Goal: Task Accomplishment & Management: Manage account settings

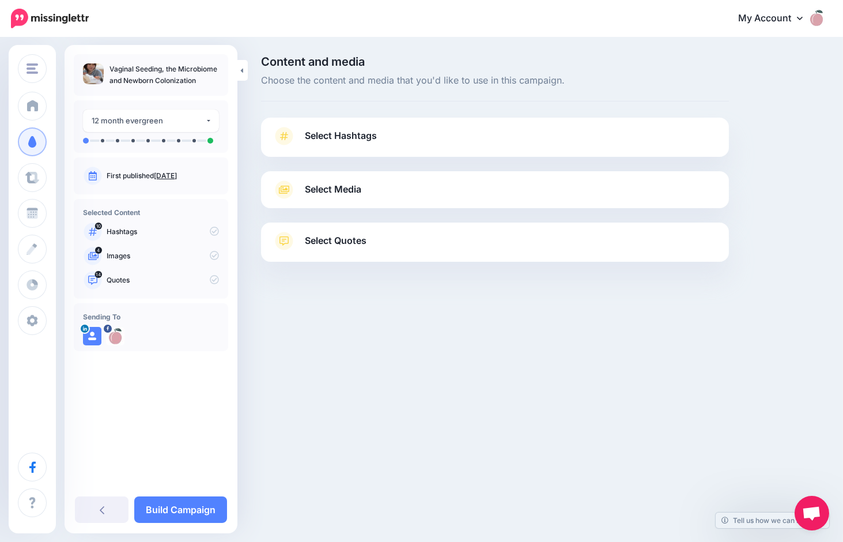
click at [337, 134] on span "Select Hashtags" at bounding box center [341, 136] width 72 height 16
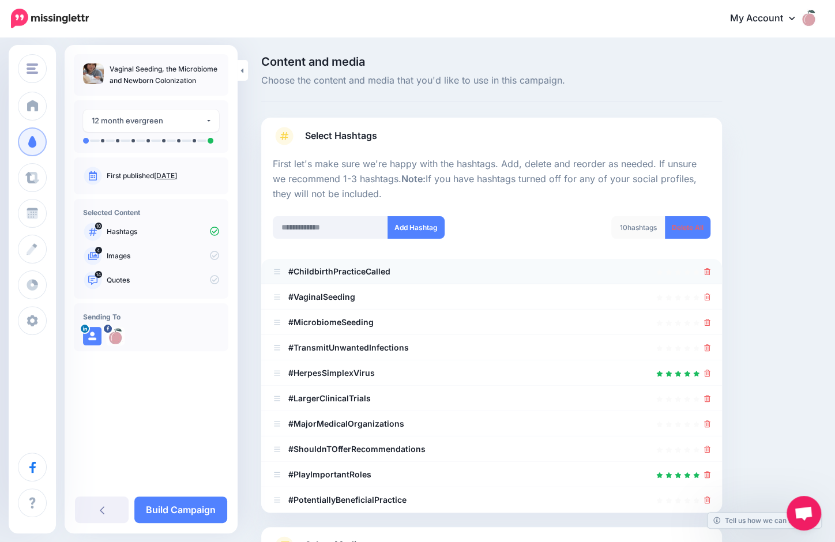
click at [710, 272] on div at bounding box center [491, 272] width 437 height 14
click at [710, 270] on icon at bounding box center [707, 271] width 6 height 7
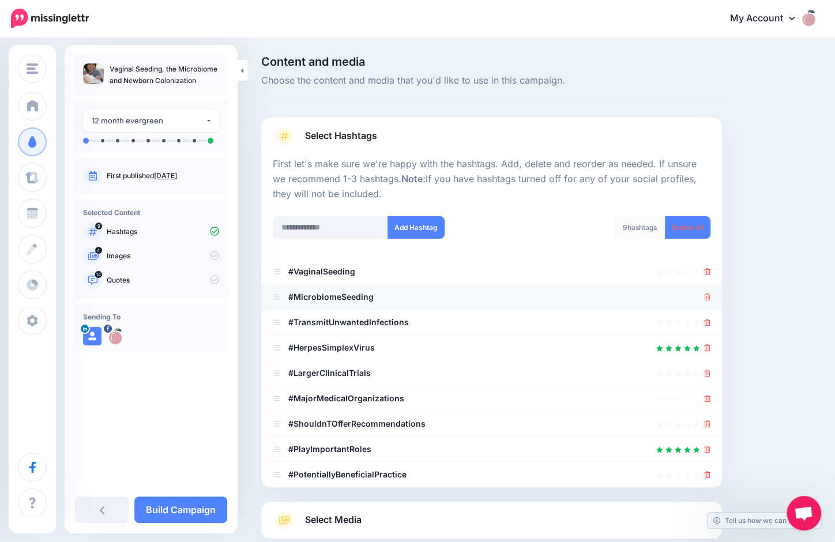
click at [374, 299] on div at bounding box center [491, 297] width 437 height 14
click at [710, 323] on icon at bounding box center [707, 322] width 6 height 7
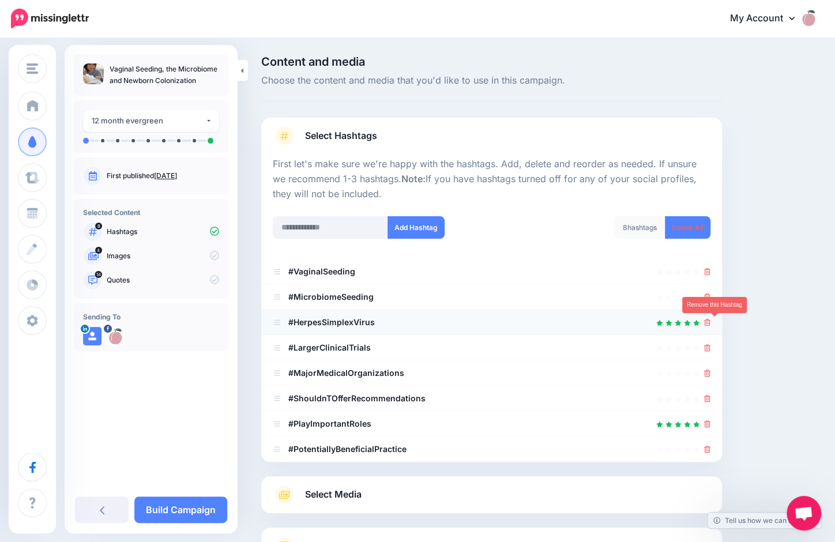
click at [710, 323] on icon at bounding box center [707, 322] width 6 height 7
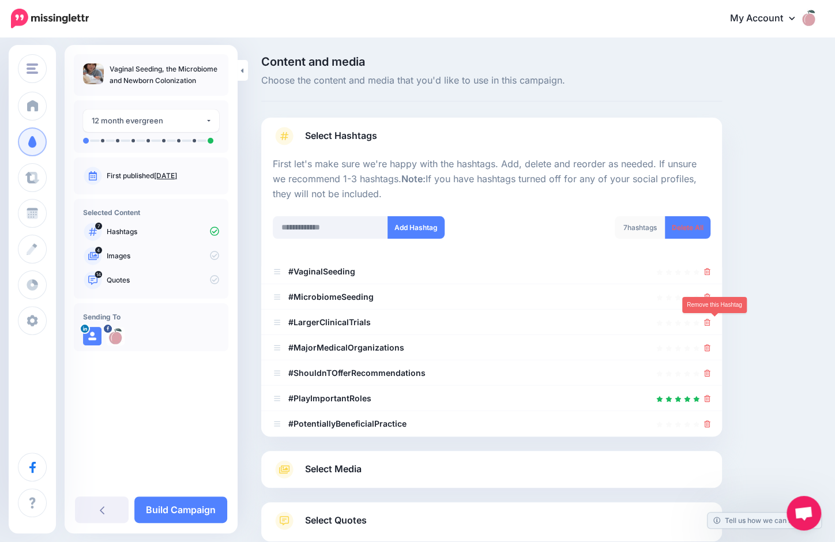
click at [710, 323] on icon at bounding box center [707, 322] width 6 height 7
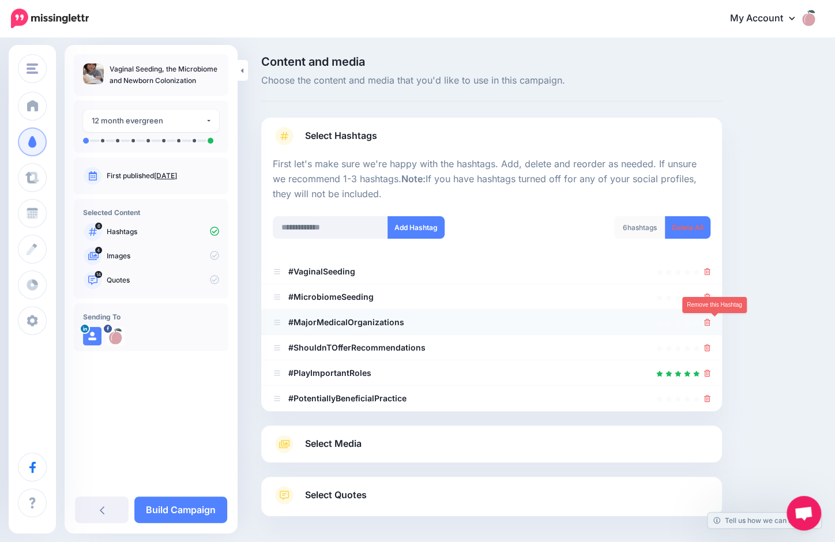
click at [710, 322] on icon at bounding box center [707, 322] width 6 height 7
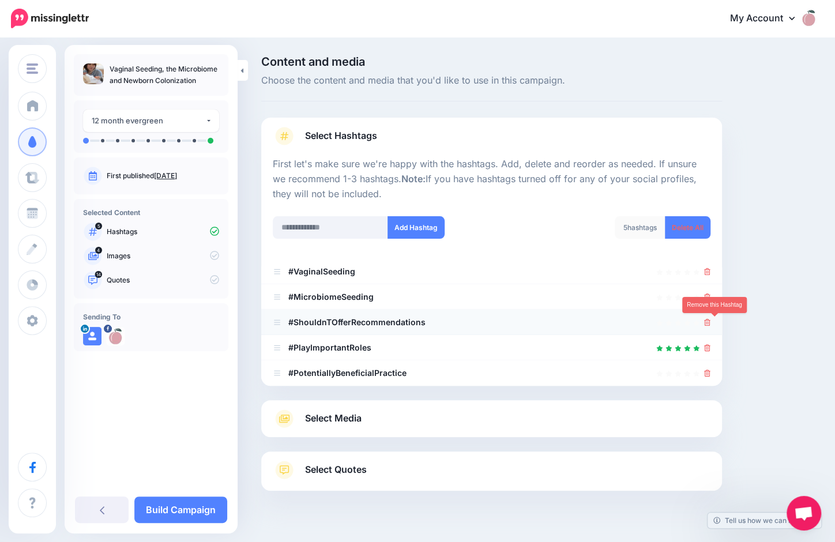
click at [710, 324] on icon at bounding box center [707, 322] width 6 height 7
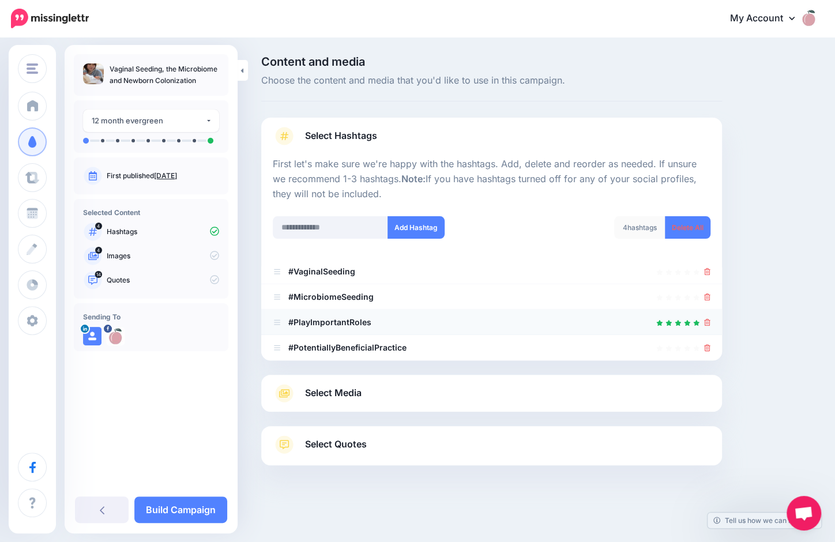
click at [710, 322] on icon at bounding box center [707, 322] width 6 height 7
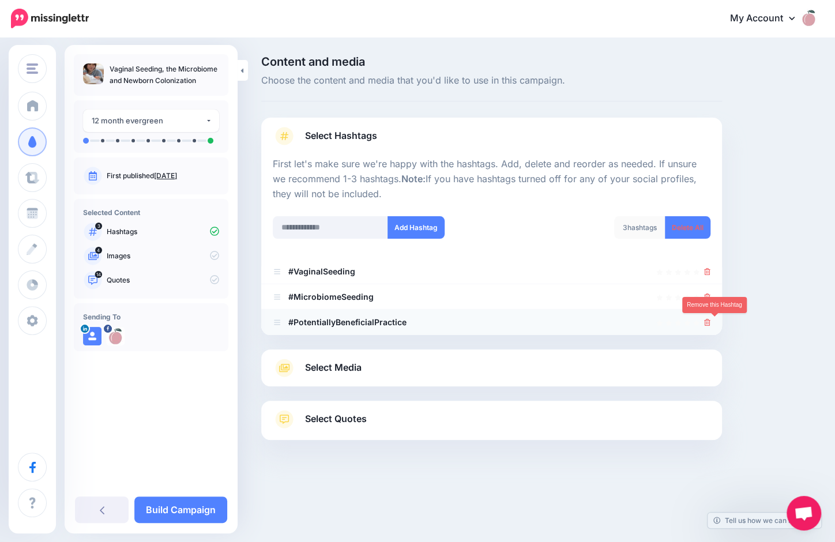
click at [710, 322] on icon at bounding box center [707, 322] width 6 height 7
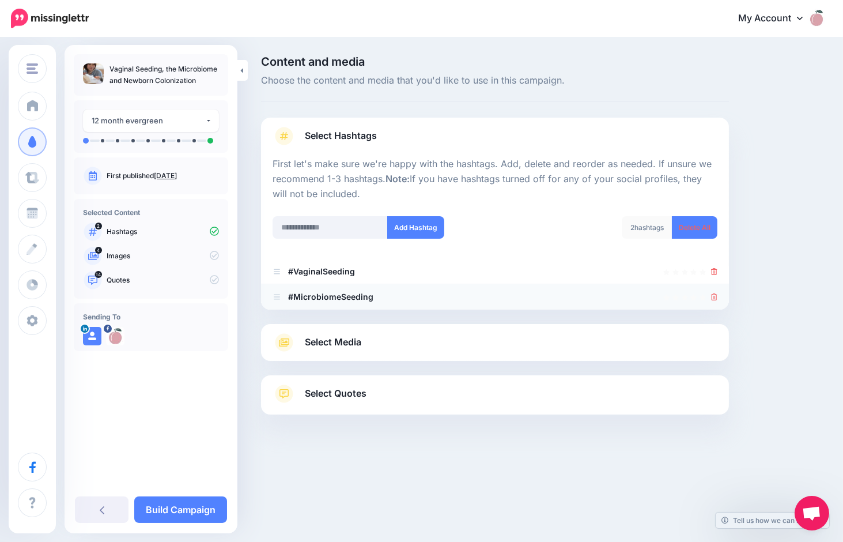
click at [365, 296] on b "#MicrobiomeSeeding" at bounding box center [330, 297] width 85 height 10
drag, startPoint x: 340, startPoint y: 296, endPoint x: 281, endPoint y: 295, distance: 59.4
click at [281, 295] on div "#MicrobiomeSeeding" at bounding box center [323, 297] width 101 height 14
copy div "#Microbiome"
click at [715, 295] on icon at bounding box center [714, 296] width 6 height 7
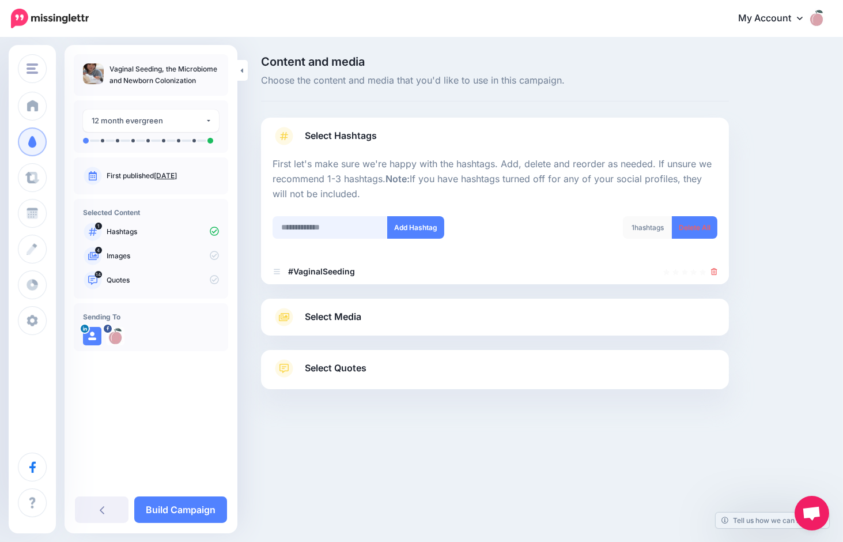
click at [327, 225] on input "text" at bounding box center [330, 227] width 115 height 22
paste input "**********"
type input "**********"
click at [417, 230] on button "Add Hashtag" at bounding box center [415, 227] width 57 height 22
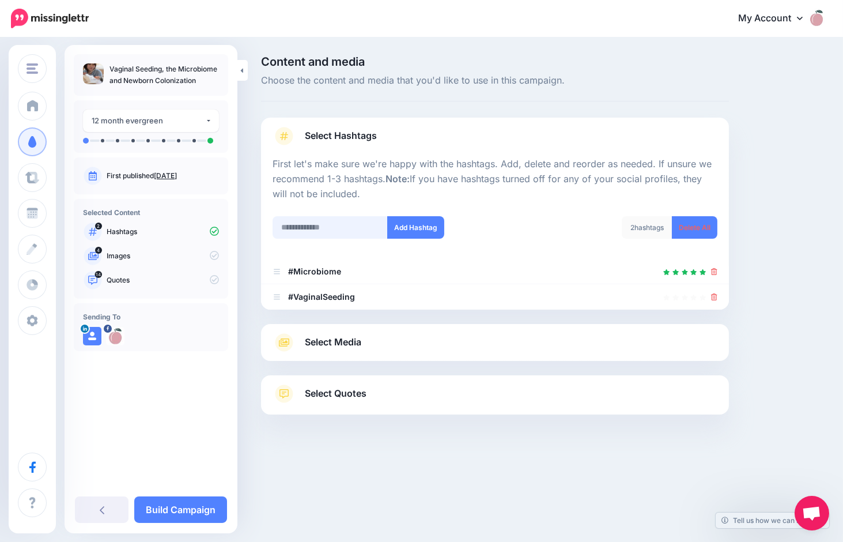
click at [352, 225] on input "text" at bounding box center [330, 227] width 115 height 22
type input "*********"
click at [331, 225] on input "text" at bounding box center [330, 227] width 115 height 22
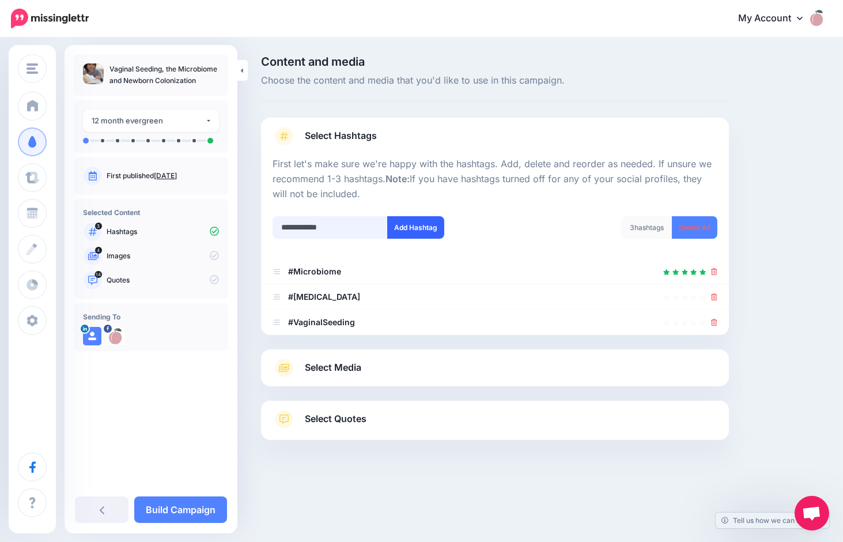
type input "**********"
click at [422, 222] on button "Add Hashtag" at bounding box center [415, 227] width 57 height 22
click at [327, 226] on input "text" at bounding box center [330, 227] width 115 height 22
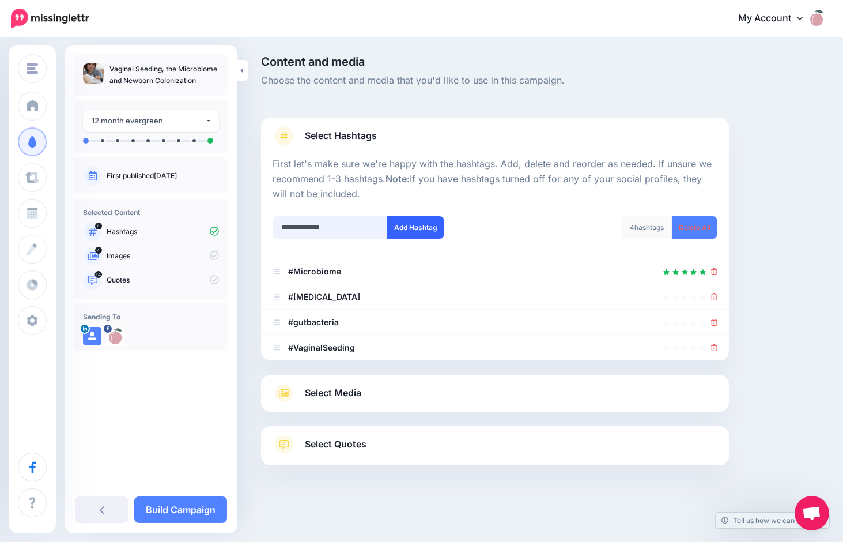
type input "**********"
click at [398, 225] on button "Add Hashtag" at bounding box center [415, 227] width 57 height 22
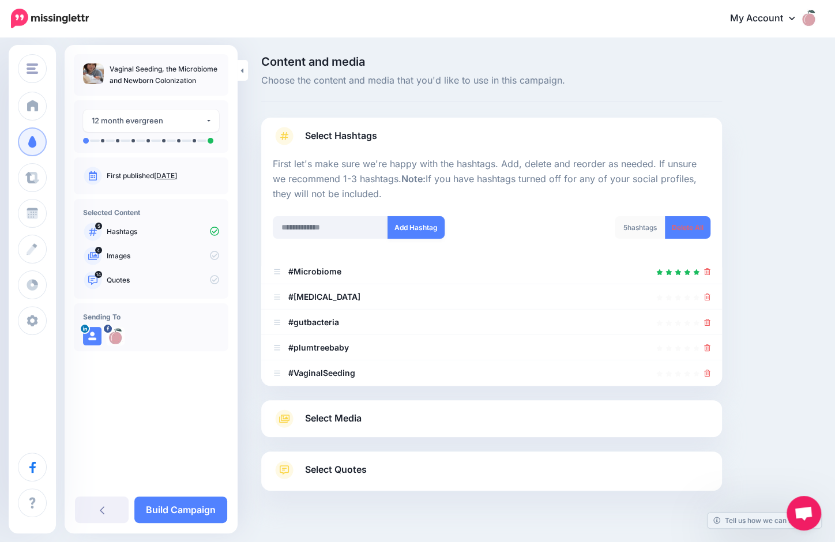
scroll to position [23, 0]
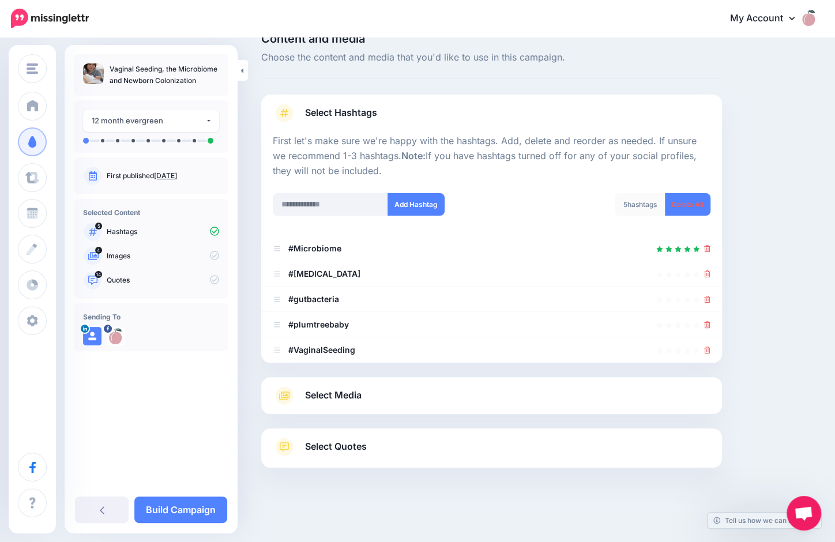
click at [337, 398] on span "Select Media" at bounding box center [333, 395] width 56 height 16
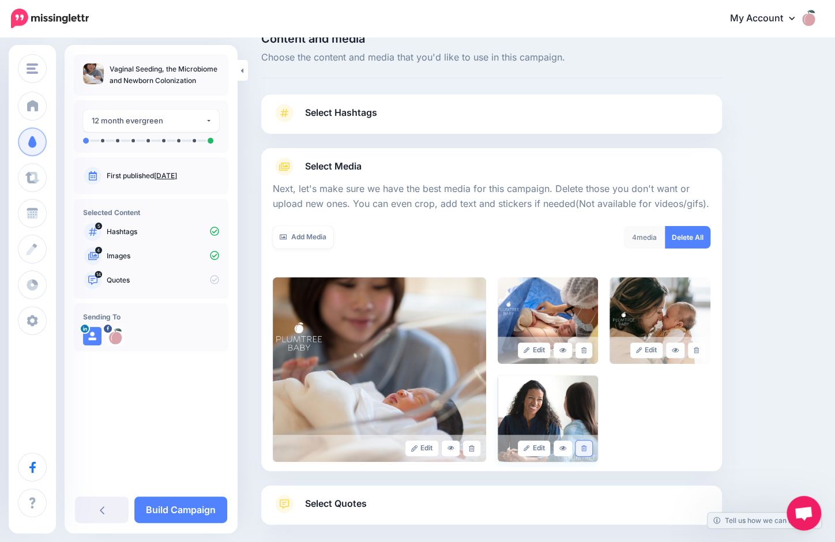
click at [586, 447] on icon at bounding box center [583, 448] width 5 height 6
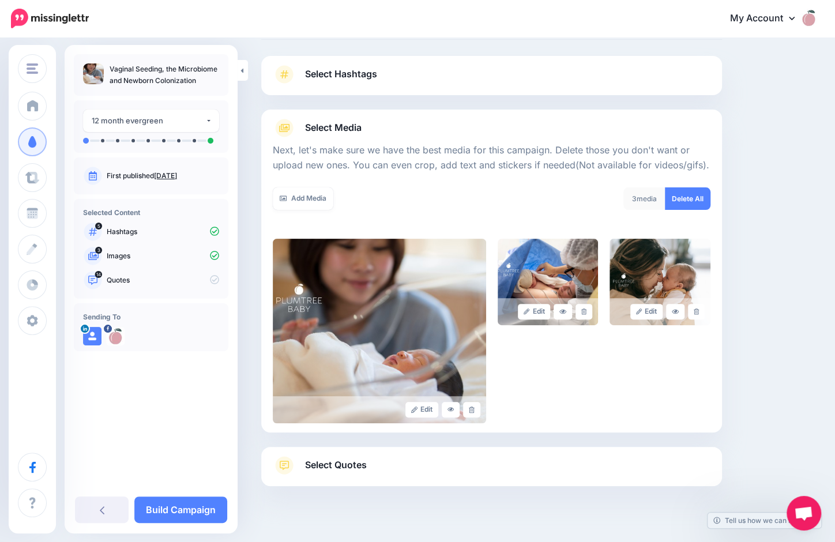
scroll to position [80, 0]
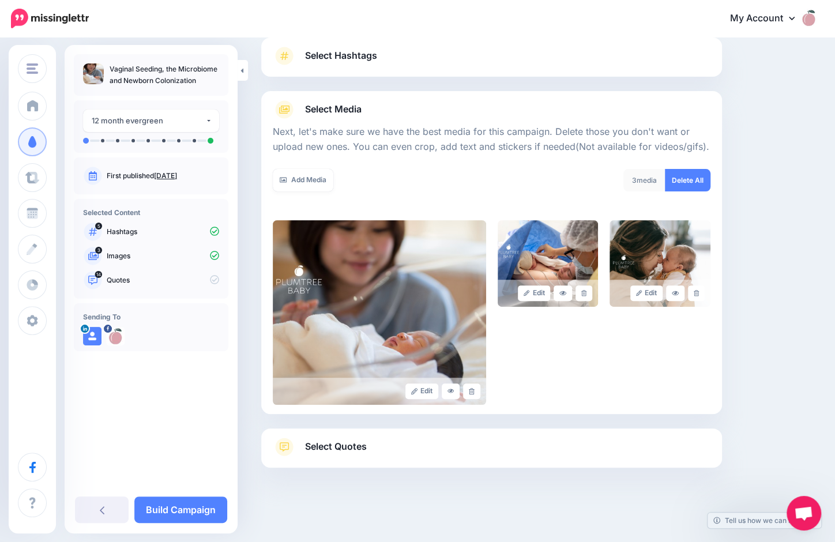
click at [347, 440] on span "Select Quotes" at bounding box center [336, 447] width 62 height 16
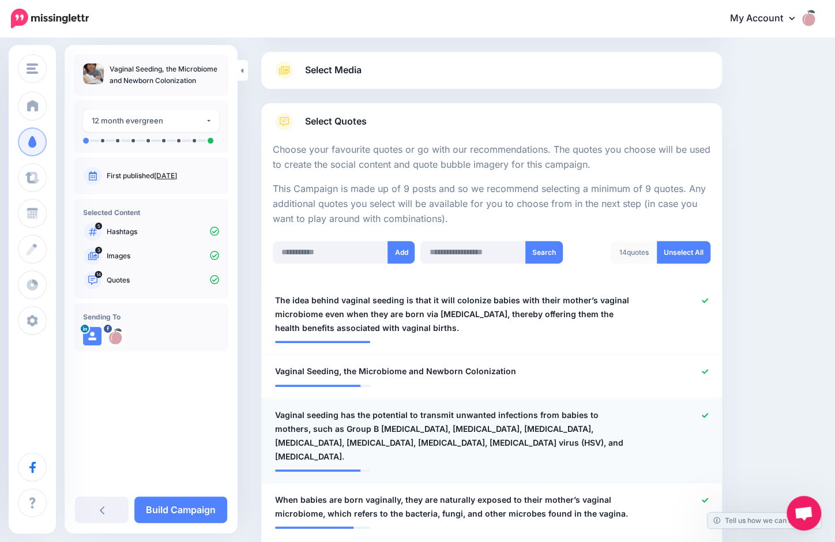
scroll to position [195, 0]
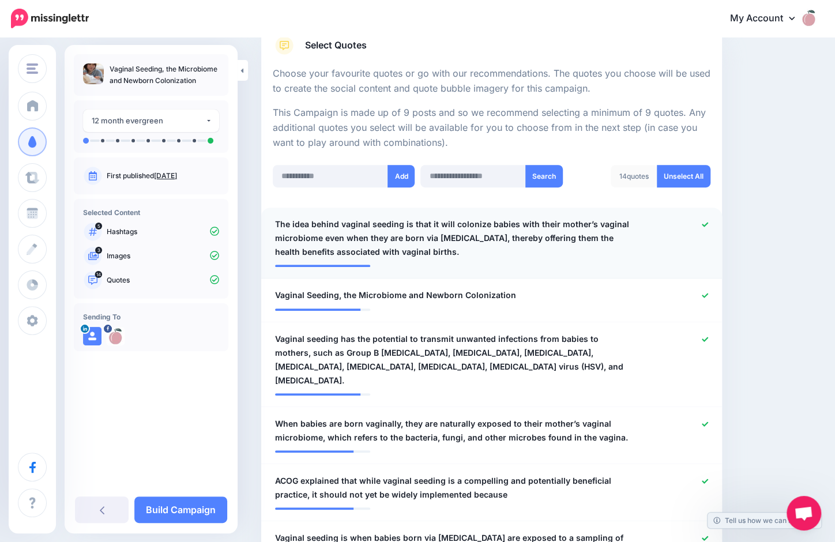
click at [708, 225] on icon at bounding box center [704, 224] width 6 height 5
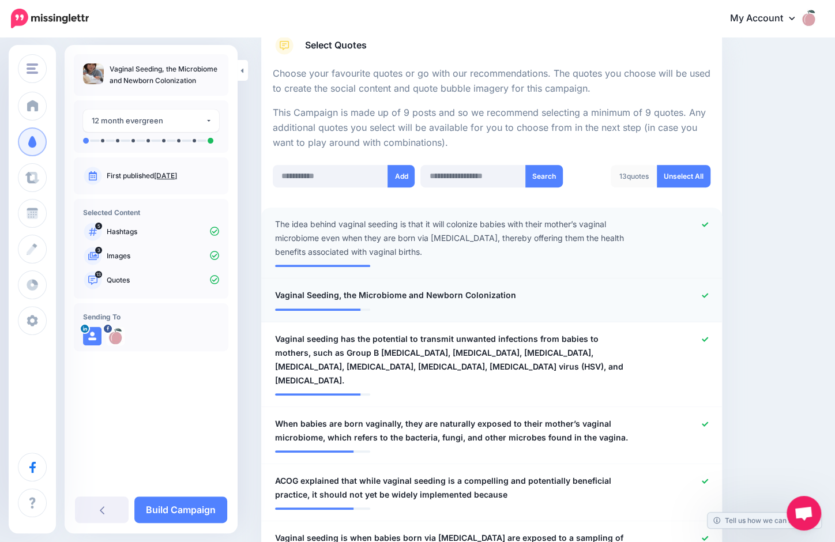
scroll to position [253, 0]
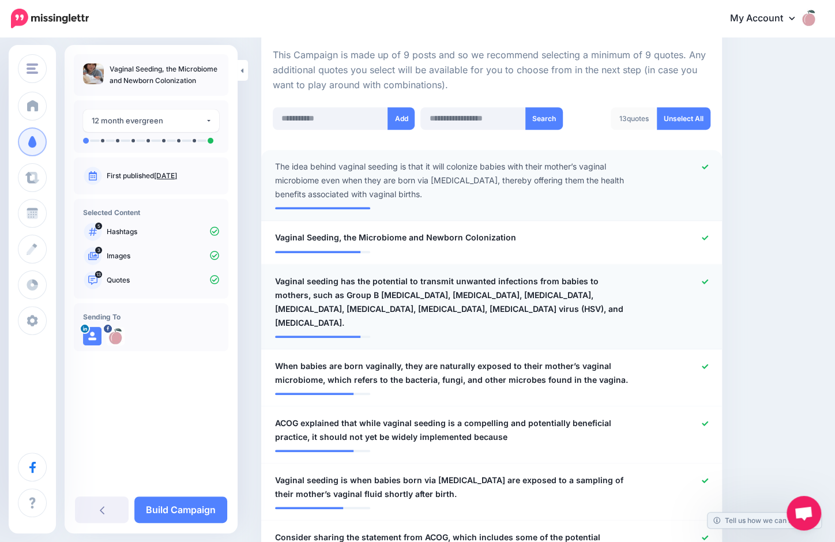
click at [708, 281] on icon at bounding box center [704, 281] width 6 height 6
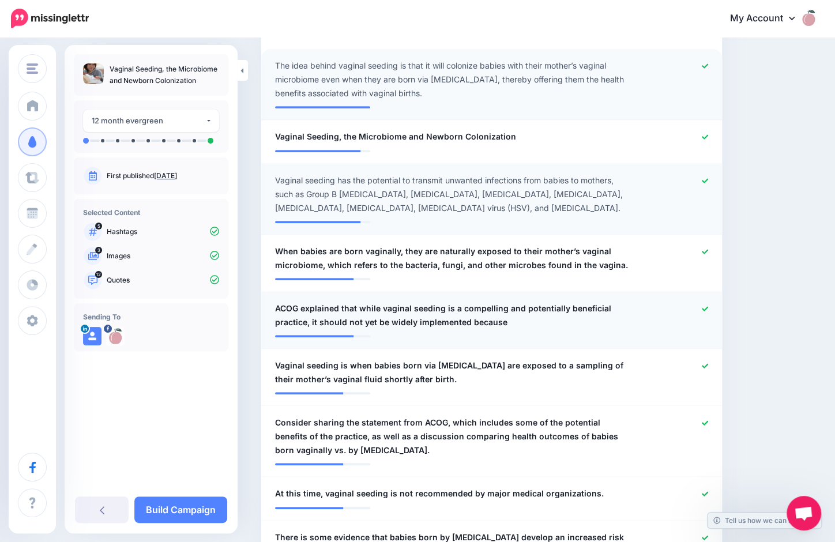
scroll to position [368, 0]
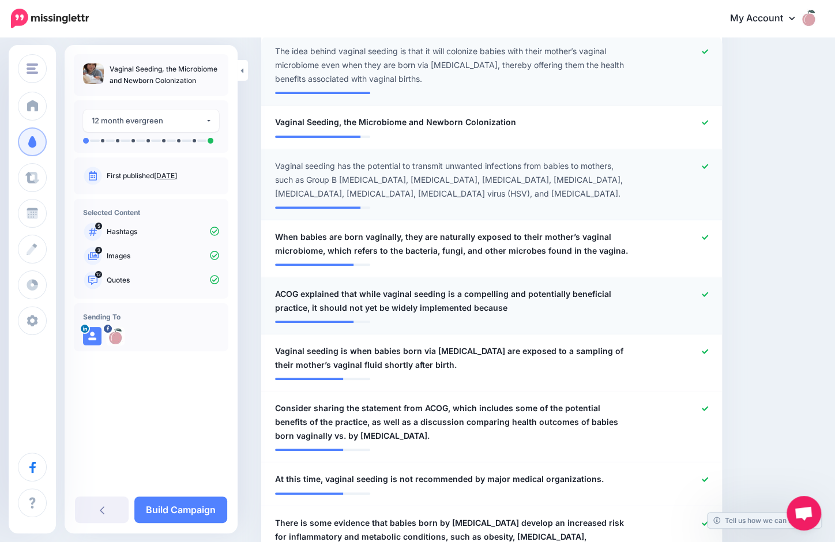
click at [708, 295] on icon at bounding box center [704, 294] width 6 height 6
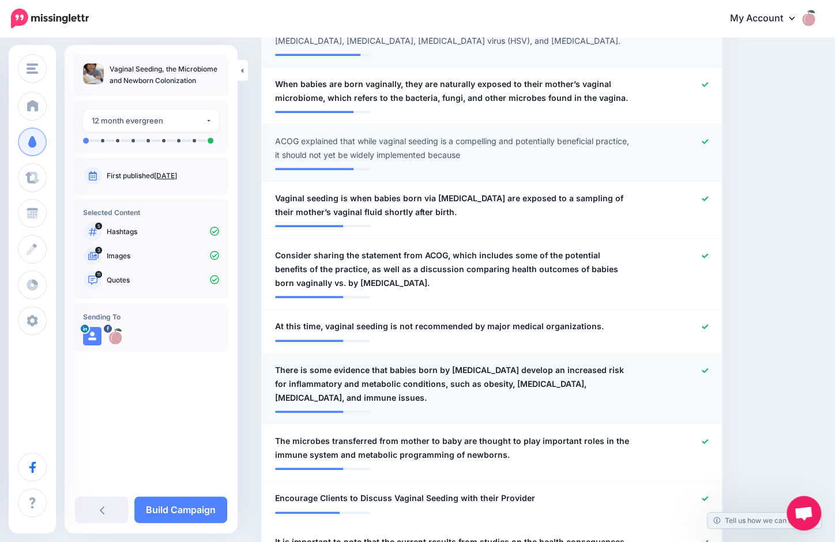
scroll to position [541, 0]
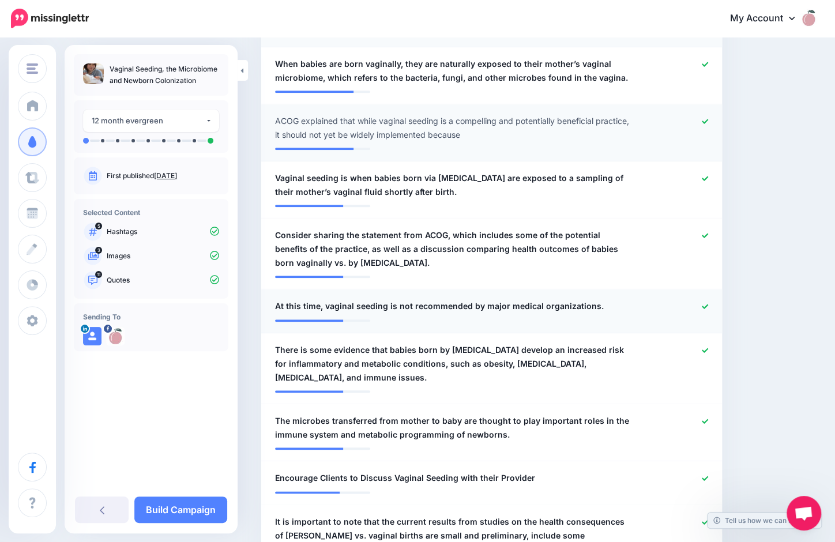
click at [708, 308] on icon at bounding box center [704, 306] width 6 height 6
click at [708, 352] on icon at bounding box center [704, 350] width 6 height 6
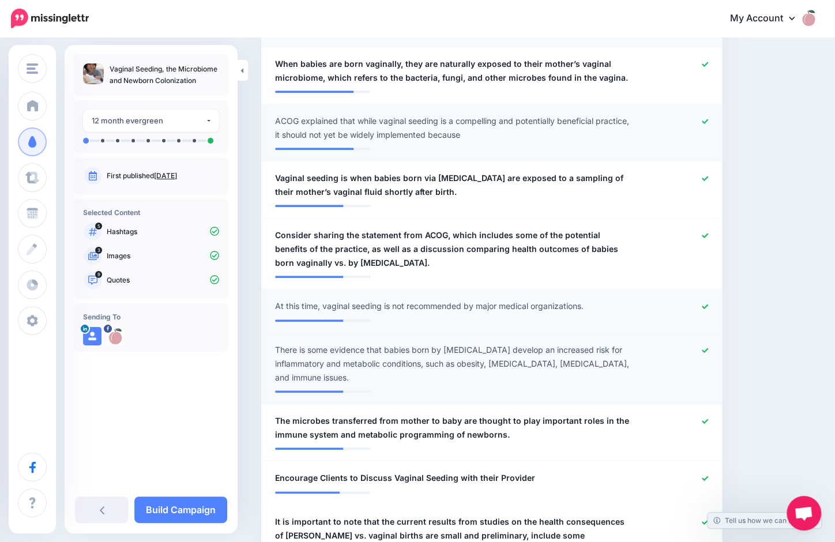
click at [708, 303] on icon at bounding box center [704, 306] width 6 height 6
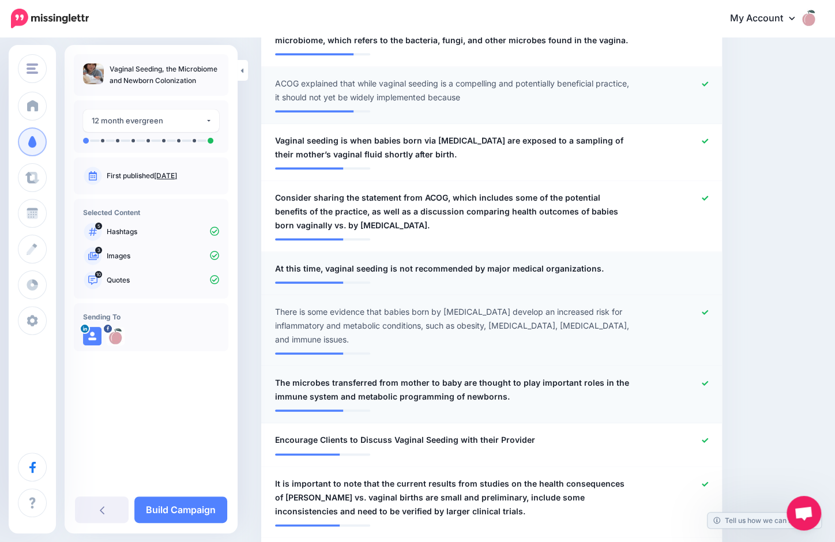
scroll to position [599, 0]
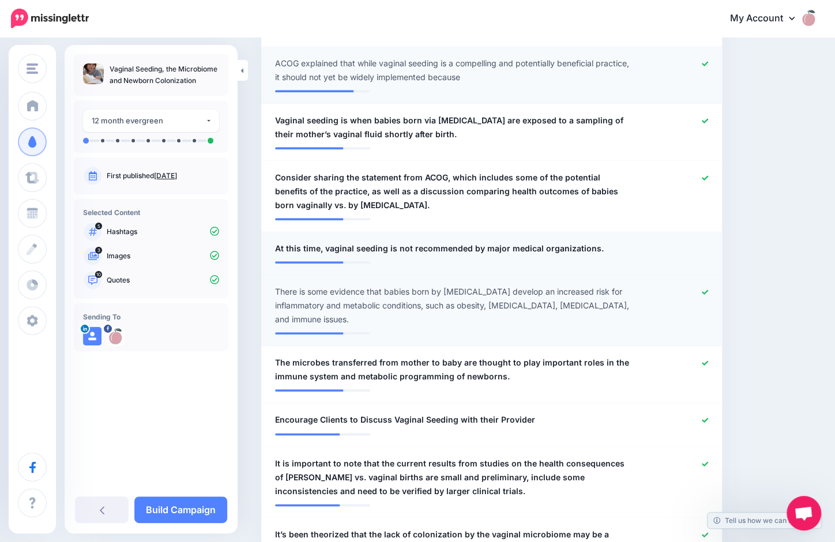
click at [708, 293] on icon at bounding box center [704, 292] width 6 height 6
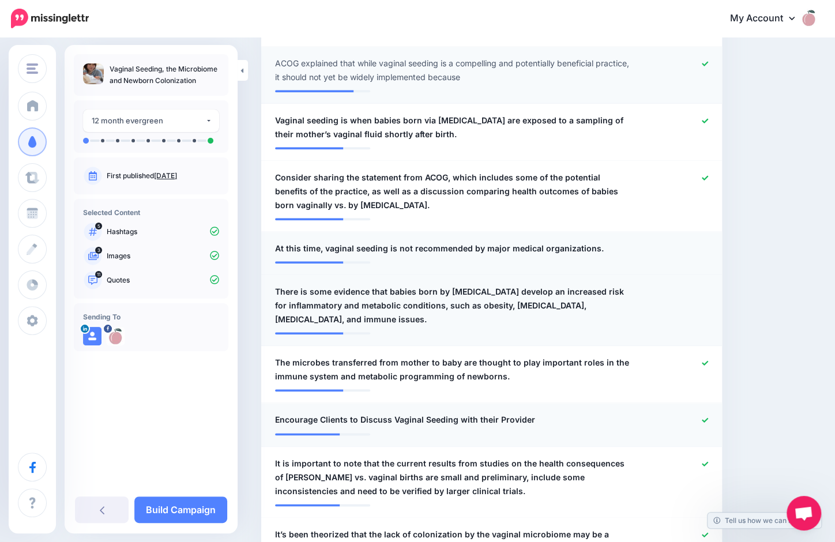
click at [708, 418] on icon at bounding box center [704, 420] width 6 height 6
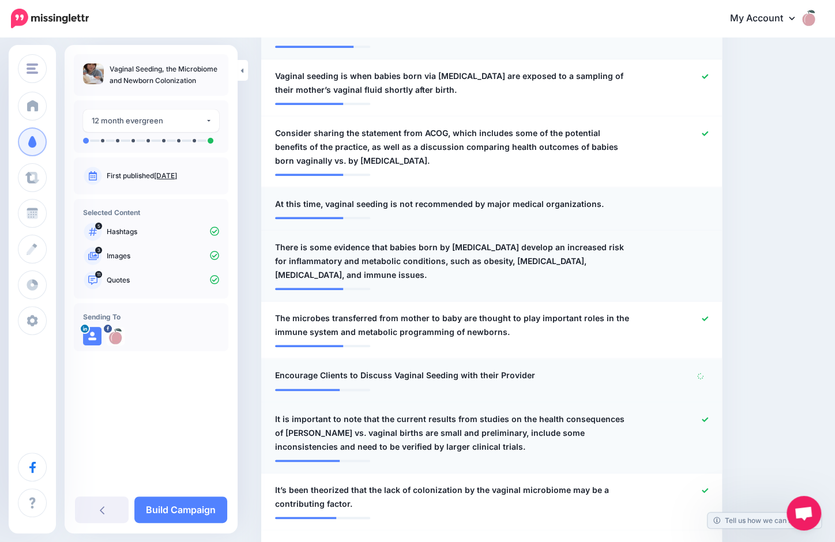
scroll to position [714, 0]
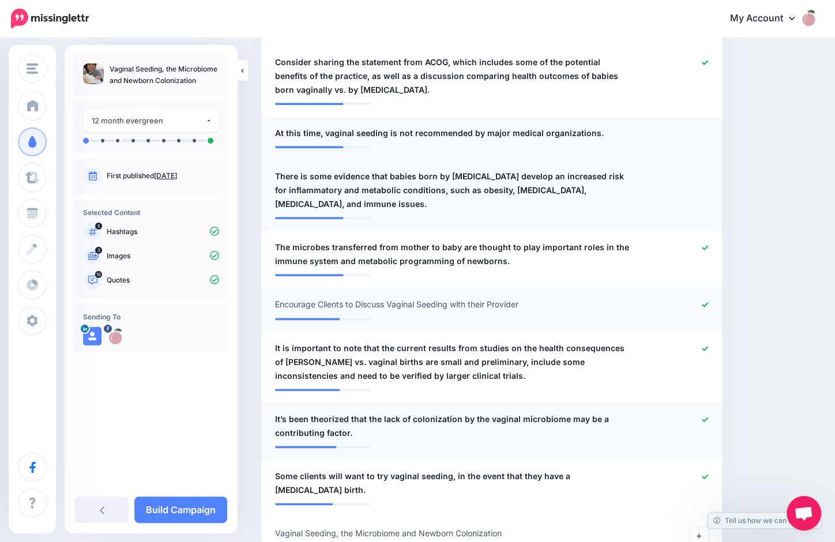
click at [708, 417] on icon at bounding box center [704, 419] width 6 height 6
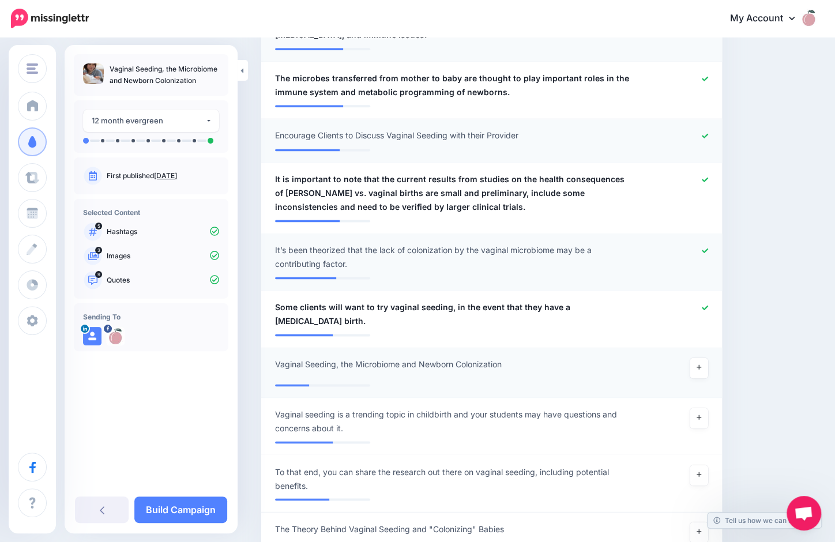
scroll to position [1002, 0]
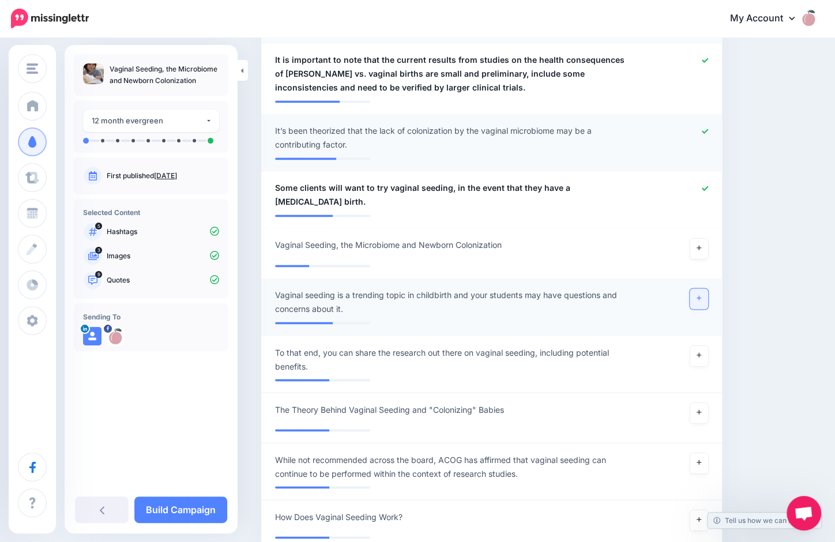
click at [701, 295] on icon at bounding box center [698, 298] width 5 height 6
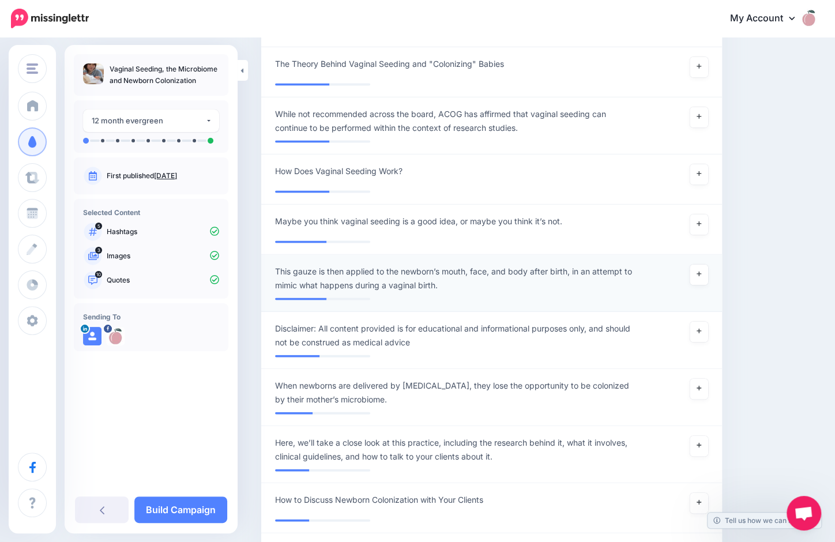
scroll to position [1406, 0]
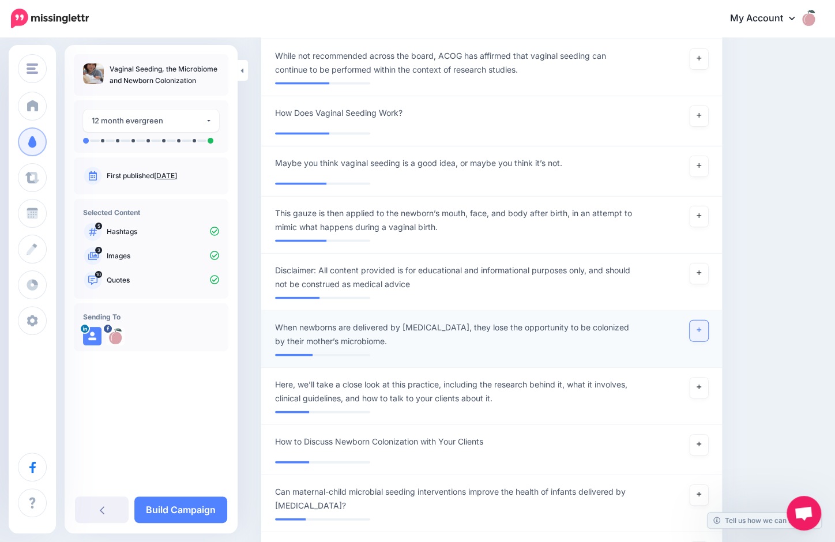
click at [701, 328] on icon at bounding box center [698, 330] width 5 height 5
click at [701, 378] on link at bounding box center [698, 388] width 18 height 21
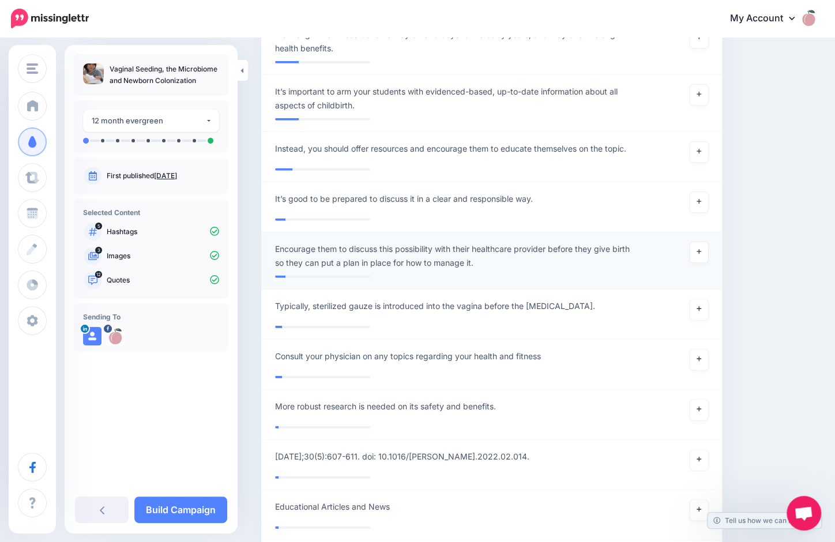
scroll to position [2097, 0]
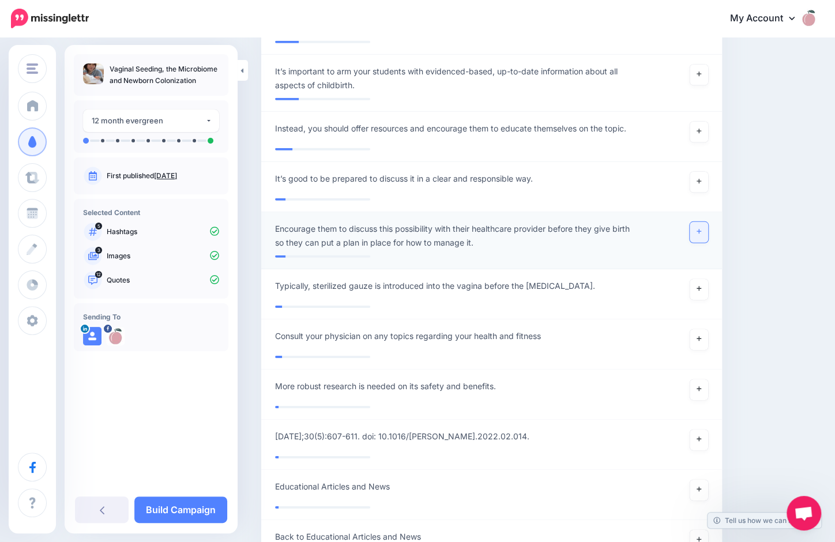
click at [701, 229] on icon at bounding box center [698, 231] width 5 height 5
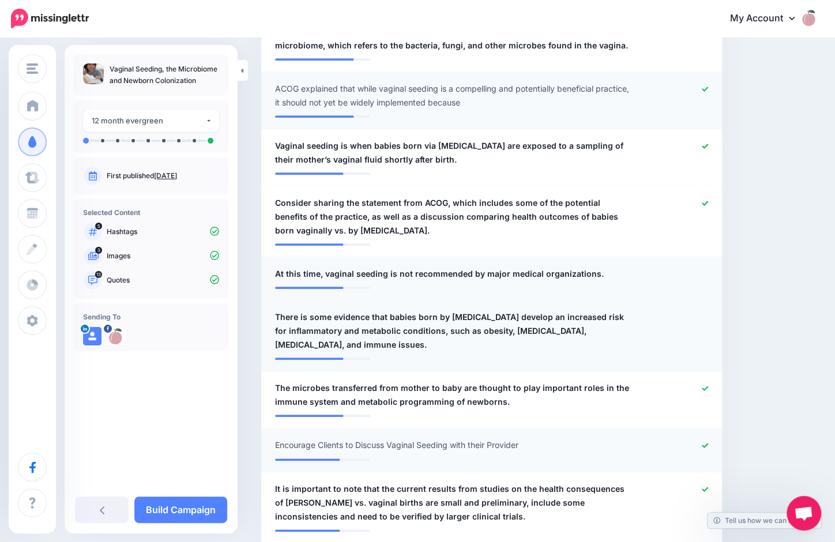
scroll to position [285, 0]
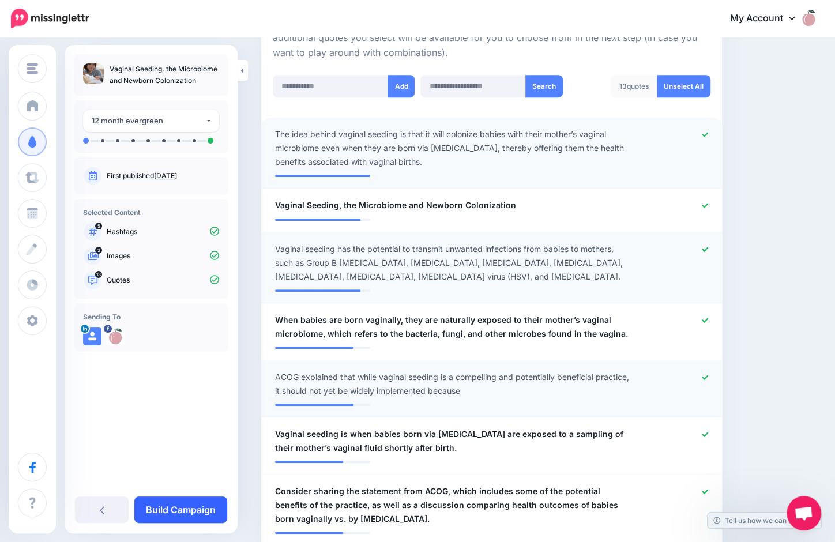
click at [186, 511] on link "Build Campaign" at bounding box center [180, 509] width 93 height 27
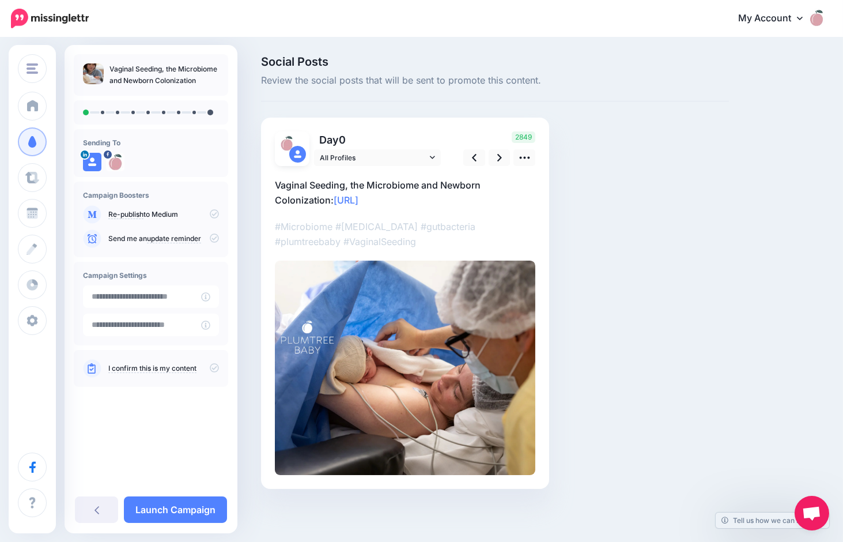
click at [330, 197] on p "Vaginal Seeding, the Microbiome and Newborn Colonization: [URL]" at bounding box center [405, 193] width 261 height 30
click at [332, 198] on textarea "**********" at bounding box center [405, 193] width 261 height 30
drag, startPoint x: 329, startPoint y: 198, endPoint x: 337, endPoint y: 205, distance: 11.1
click at [329, 199] on textarea "**********" at bounding box center [405, 193] width 261 height 30
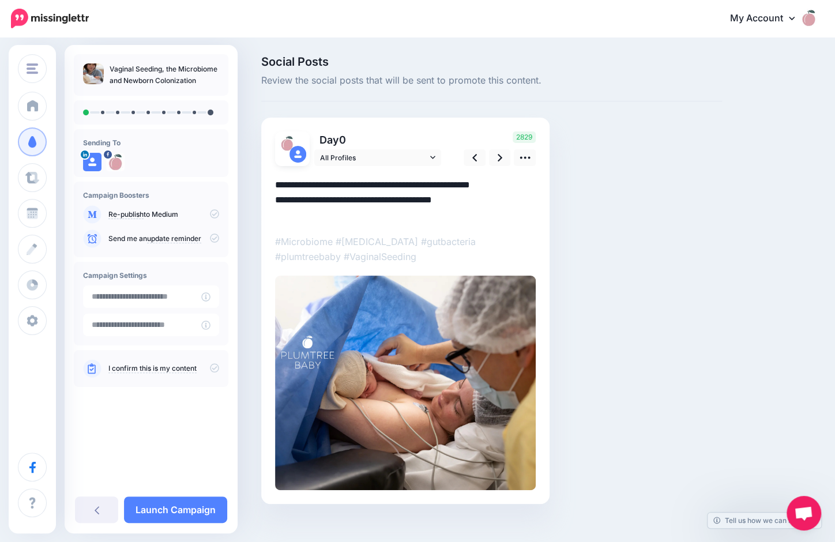
click at [336, 202] on textarea "**********" at bounding box center [405, 200] width 261 height 45
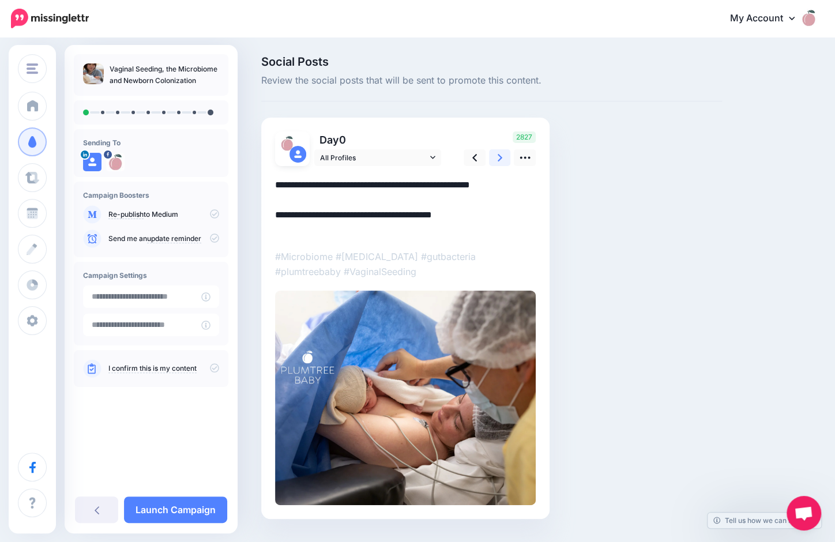
click at [499, 154] on icon at bounding box center [499, 158] width 5 height 12
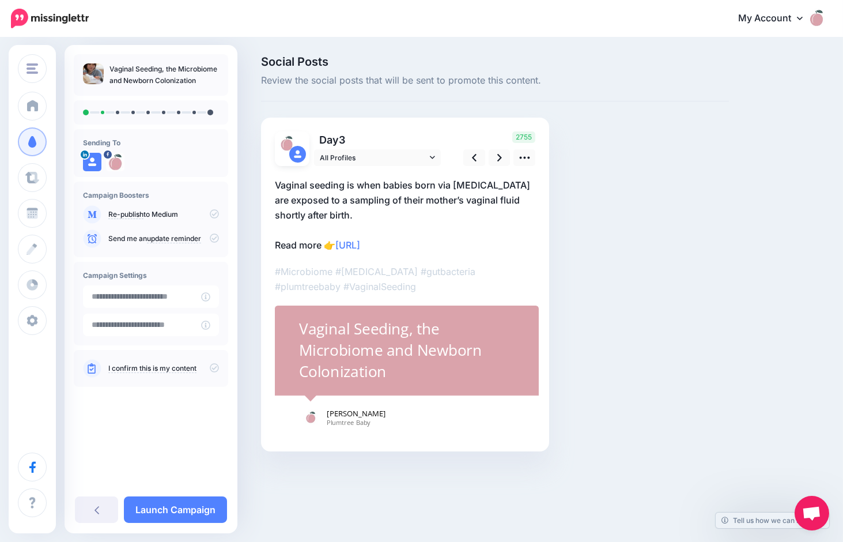
click at [391, 210] on p "Vaginal seeding is when babies born via Cesarean section are exposed to a sampl…" at bounding box center [405, 215] width 261 height 75
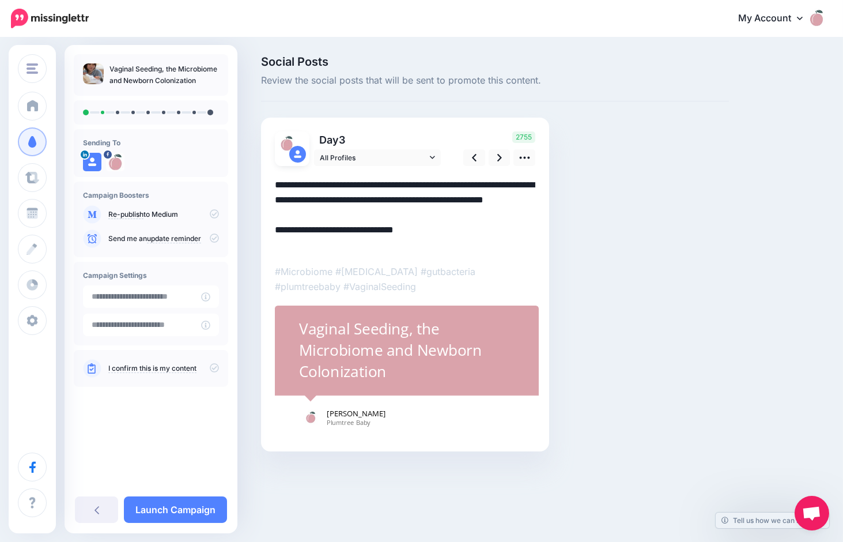
click at [380, 210] on textarea "**********" at bounding box center [405, 215] width 261 height 75
drag, startPoint x: 356, startPoint y: 218, endPoint x: 443, endPoint y: 214, distance: 87.1
click at [443, 214] on textarea "**********" at bounding box center [405, 215] width 261 height 75
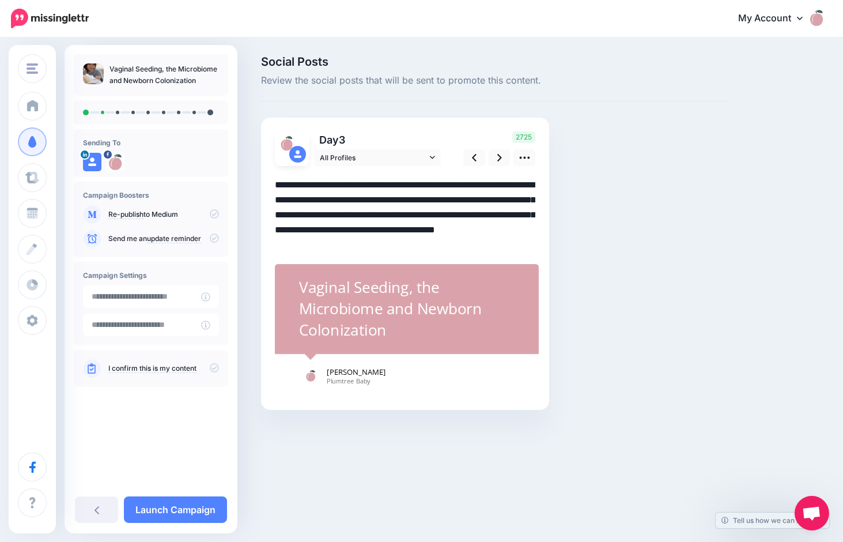
click at [275, 225] on textarea "**********" at bounding box center [405, 215] width 261 height 75
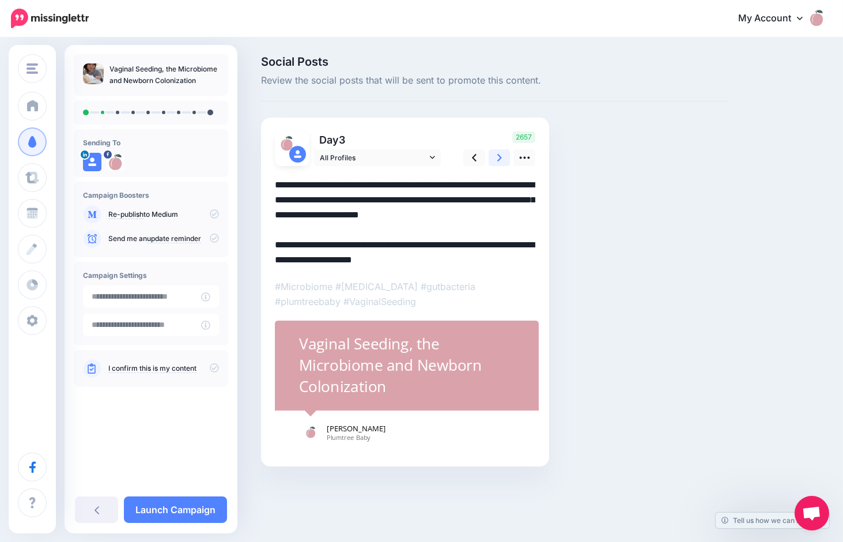
click at [497, 153] on icon at bounding box center [499, 158] width 5 height 12
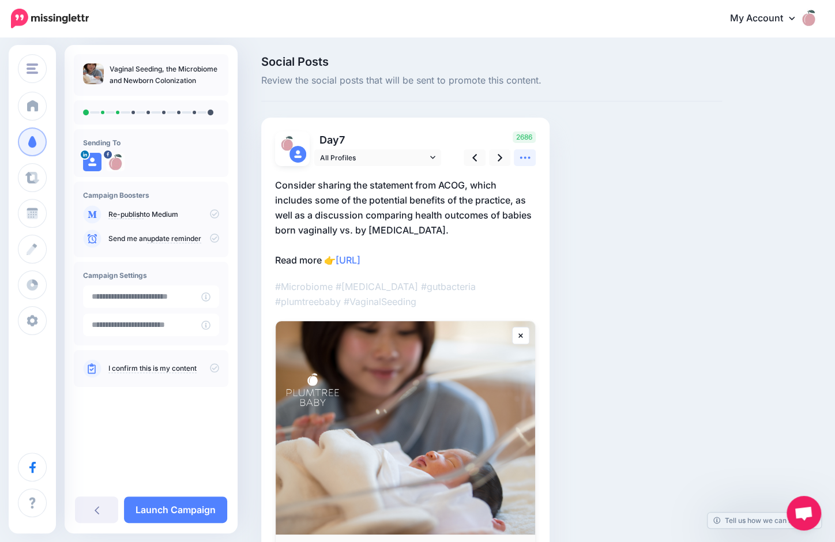
click at [524, 156] on icon at bounding box center [525, 158] width 12 height 12
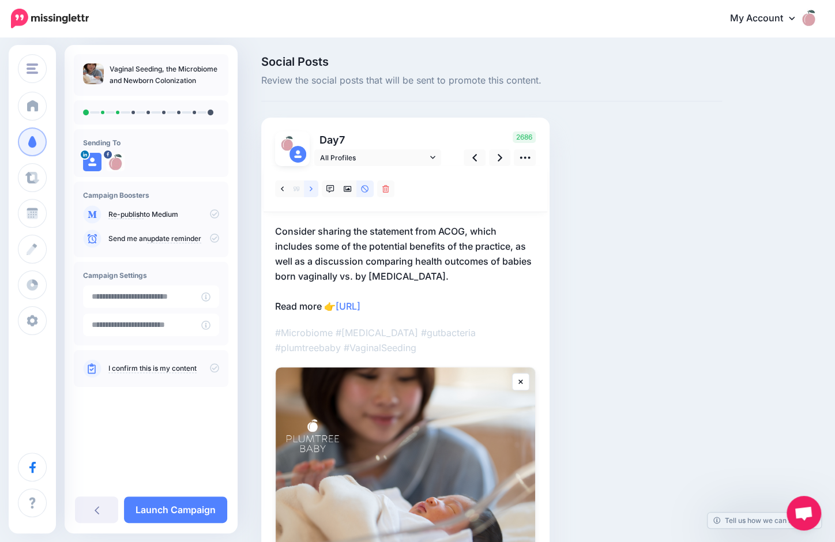
click at [310, 188] on icon at bounding box center [311, 189] width 3 height 8
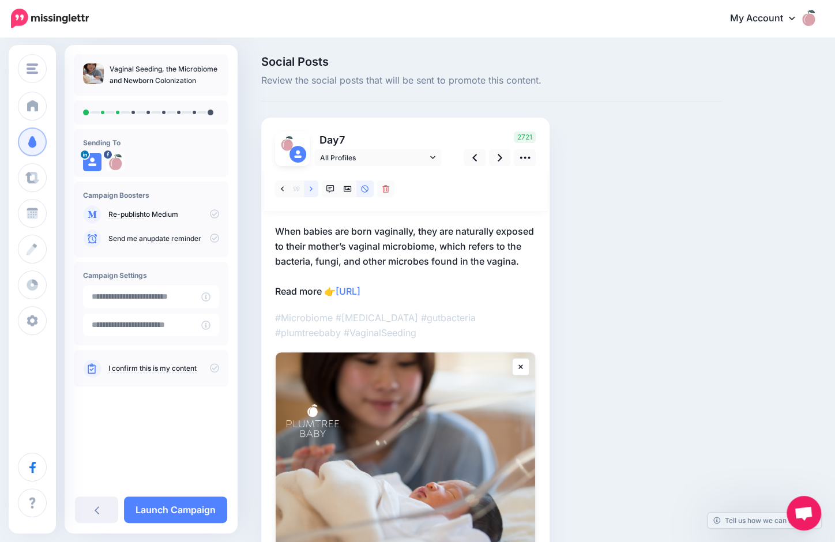
click at [314, 189] on link at bounding box center [311, 188] width 14 height 17
click at [310, 187] on icon at bounding box center [311, 188] width 3 height 5
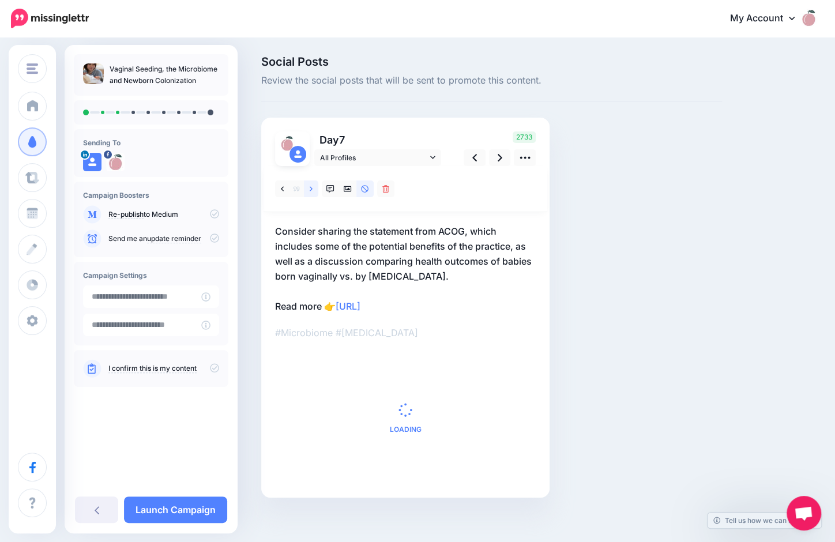
click at [310, 187] on icon at bounding box center [311, 188] width 3 height 5
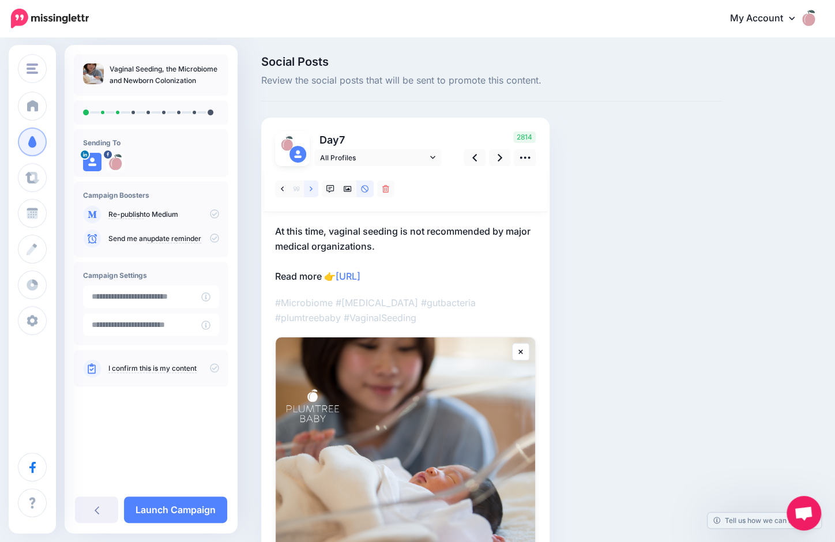
click at [309, 187] on link at bounding box center [311, 188] width 14 height 17
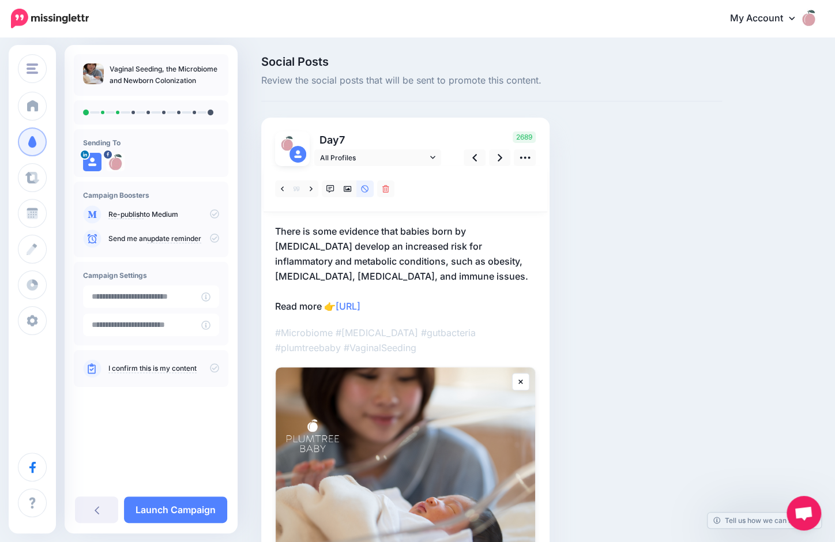
click at [444, 277] on p "There is some evidence that babies born by C-section develop an increased risk …" at bounding box center [405, 269] width 261 height 90
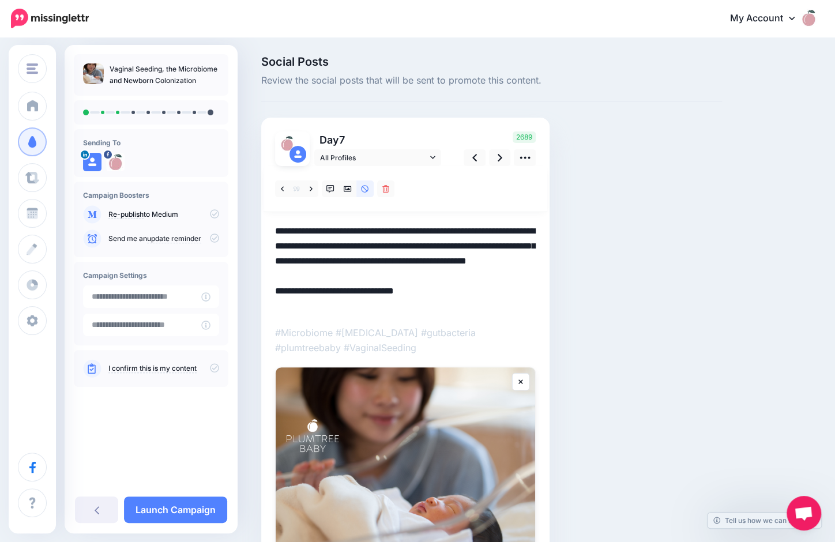
click at [443, 274] on textarea "**********" at bounding box center [405, 269] width 261 height 90
click at [321, 305] on textarea "**********" at bounding box center [405, 269] width 261 height 90
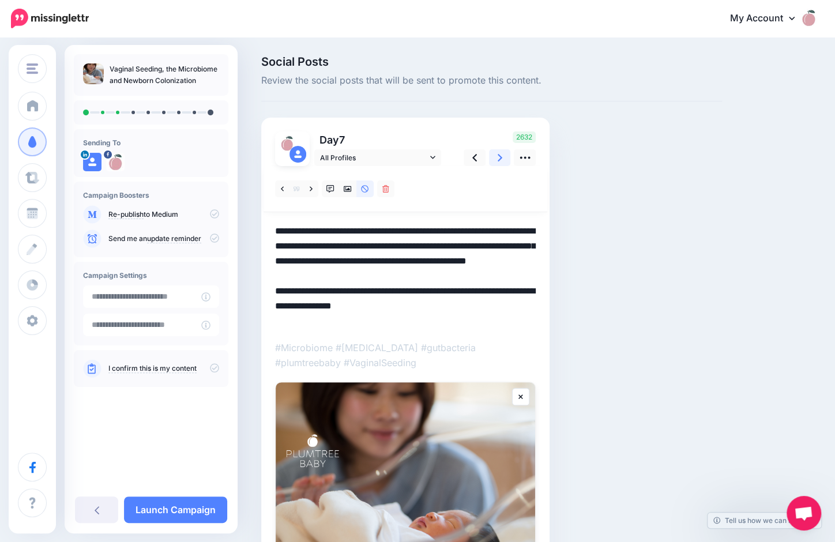
click at [493, 155] on link at bounding box center [500, 157] width 22 height 17
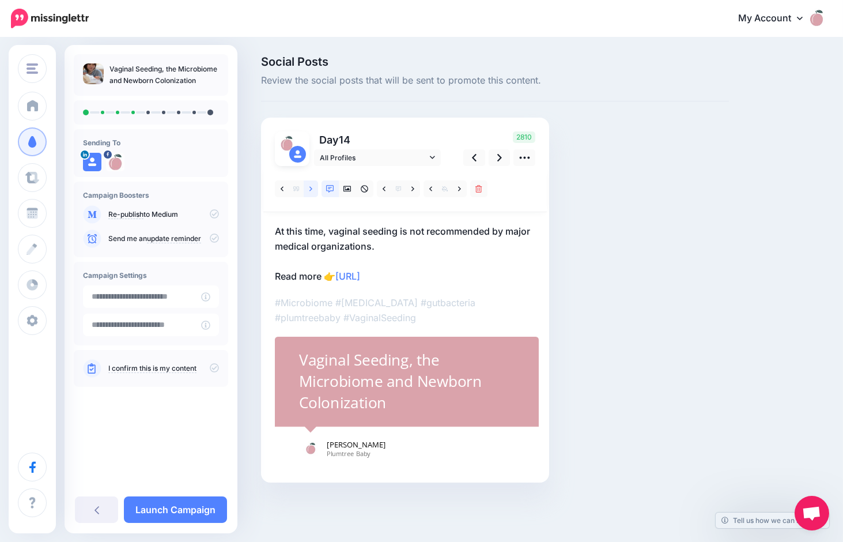
click at [313, 187] on link at bounding box center [311, 188] width 14 height 17
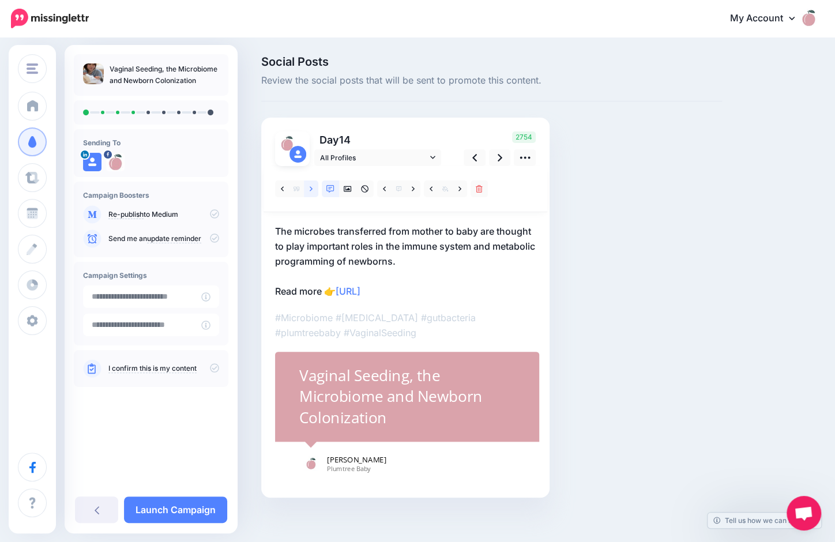
click at [313, 187] on link at bounding box center [311, 188] width 14 height 17
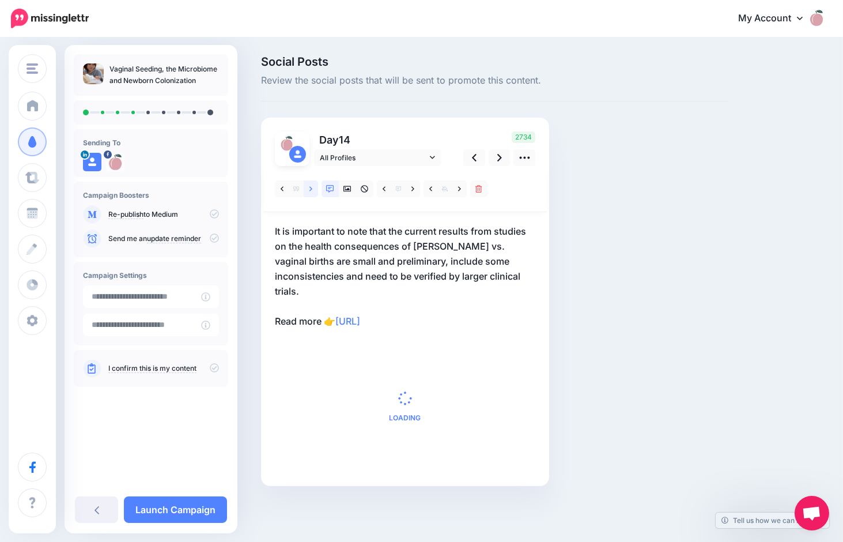
click at [313, 187] on link at bounding box center [311, 188] width 14 height 17
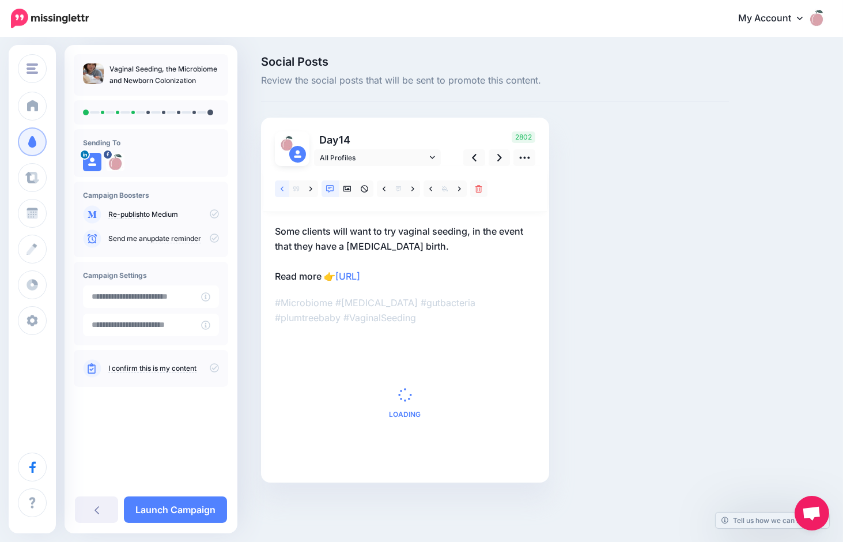
click at [284, 188] on link at bounding box center [282, 188] width 14 height 17
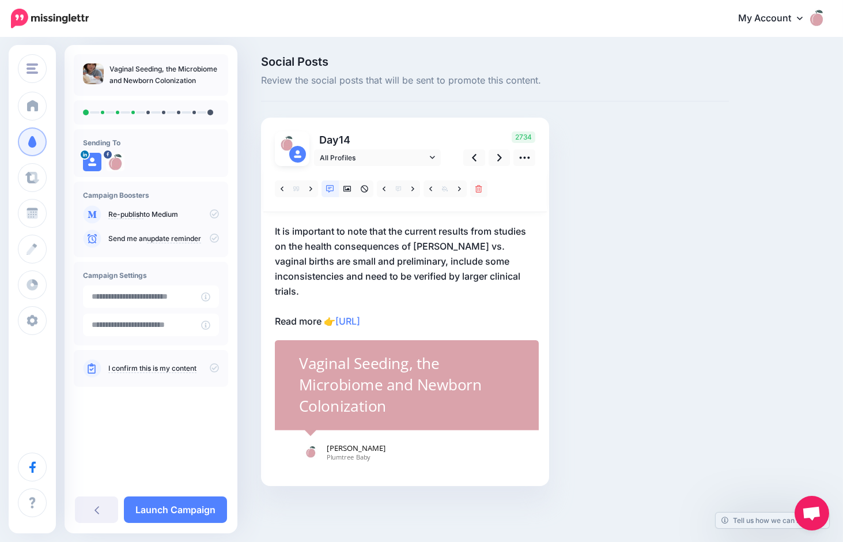
click at [409, 229] on p "It is important to note that the current results from studies on the health con…" at bounding box center [405, 276] width 261 height 105
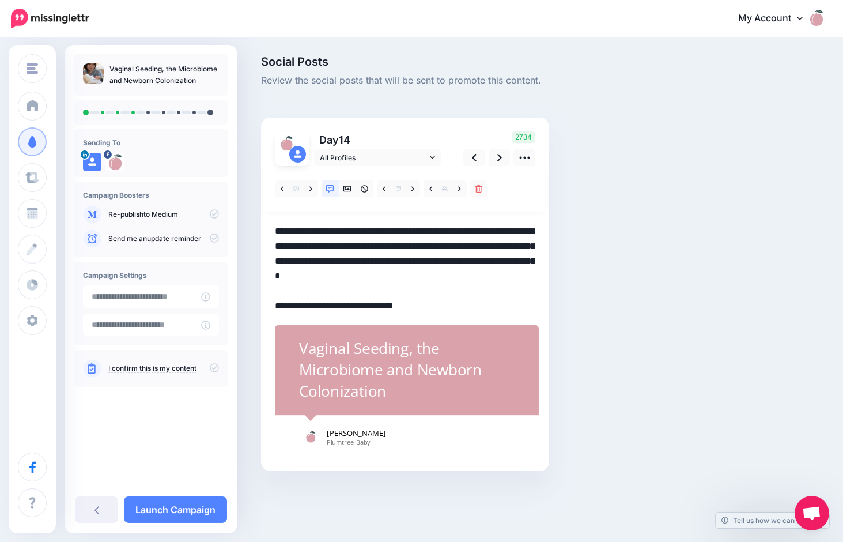
drag, startPoint x: 412, startPoint y: 229, endPoint x: 270, endPoint y: 232, distance: 141.2
click at [270, 232] on div "Day 14 All Profiles" at bounding box center [405, 294] width 288 height 353
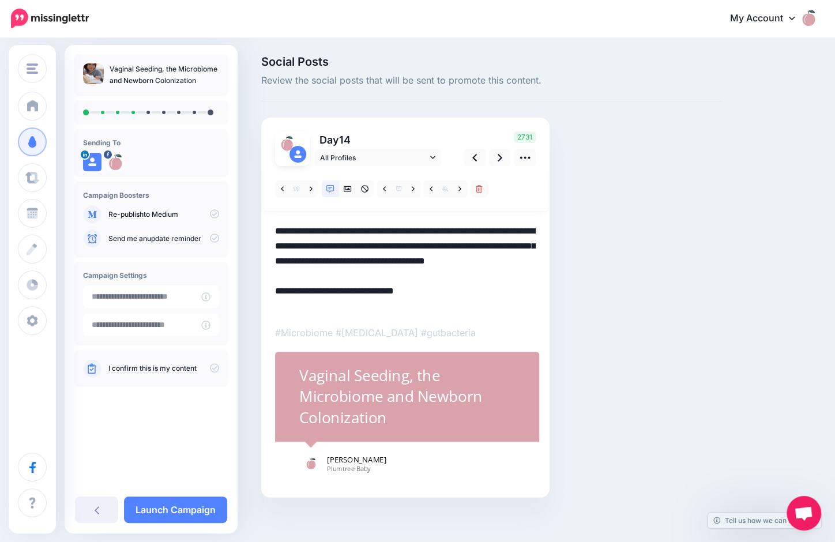
click at [372, 274] on textarea "**********" at bounding box center [405, 269] width 261 height 90
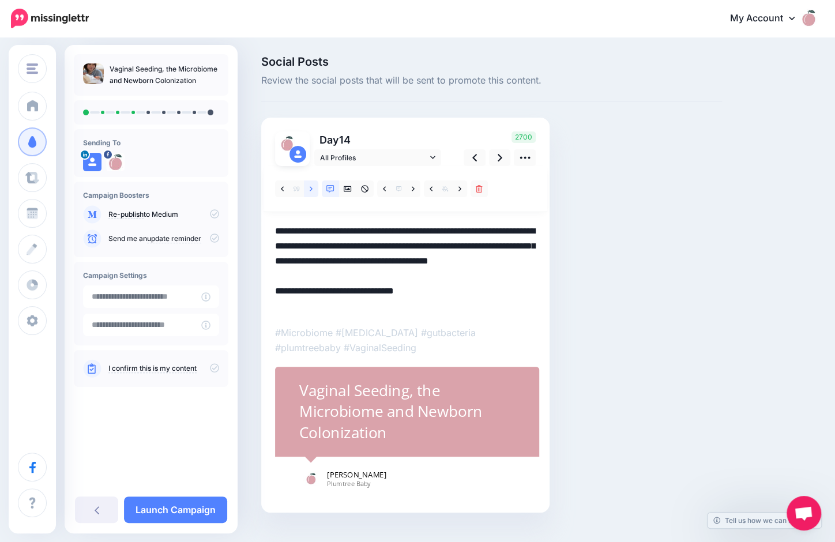
click at [312, 184] on link at bounding box center [311, 188] width 14 height 17
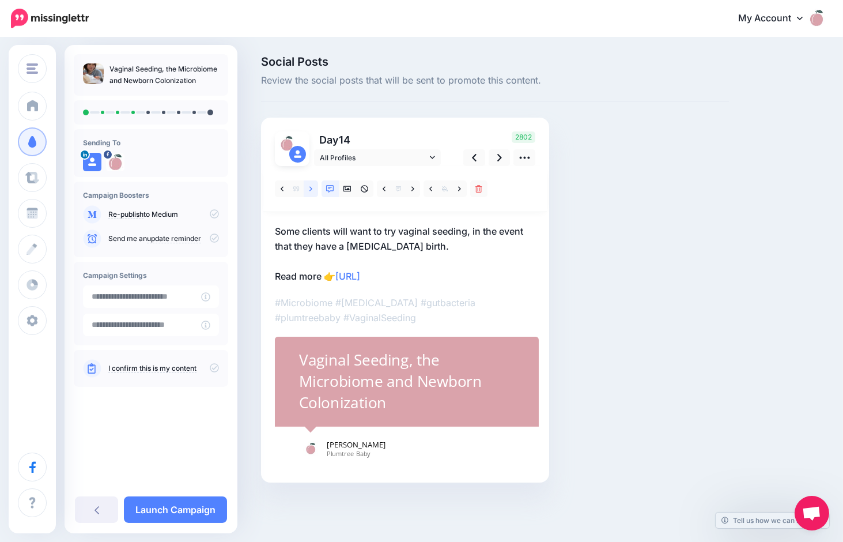
click at [312, 184] on link at bounding box center [311, 188] width 14 height 17
click at [502, 158] on link at bounding box center [500, 157] width 22 height 17
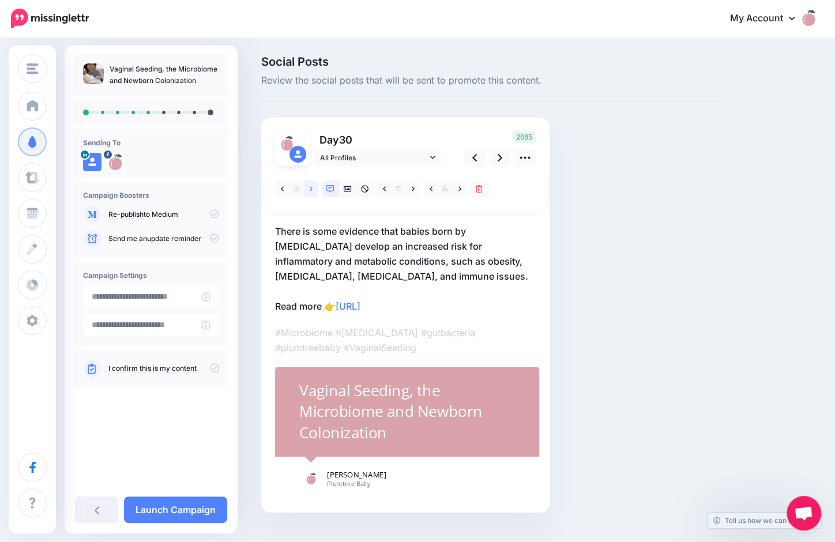
click at [310, 187] on icon at bounding box center [311, 188] width 3 height 5
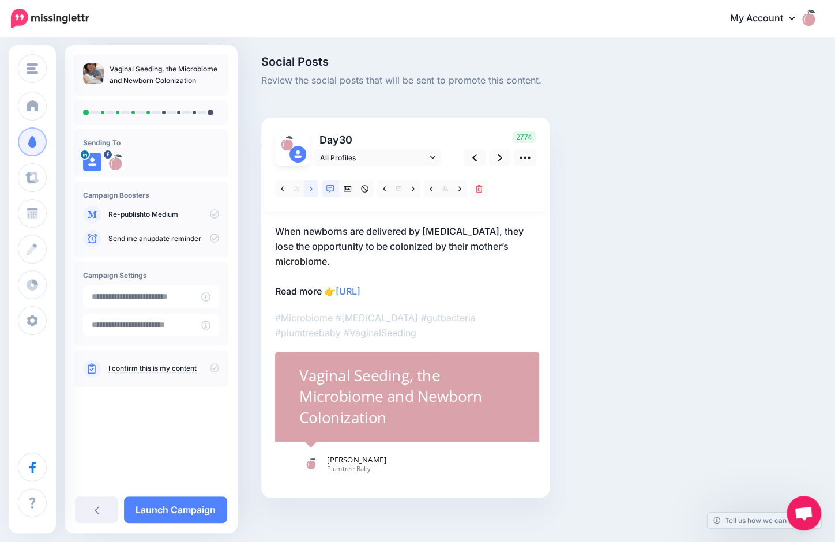
click at [310, 187] on icon at bounding box center [311, 188] width 3 height 5
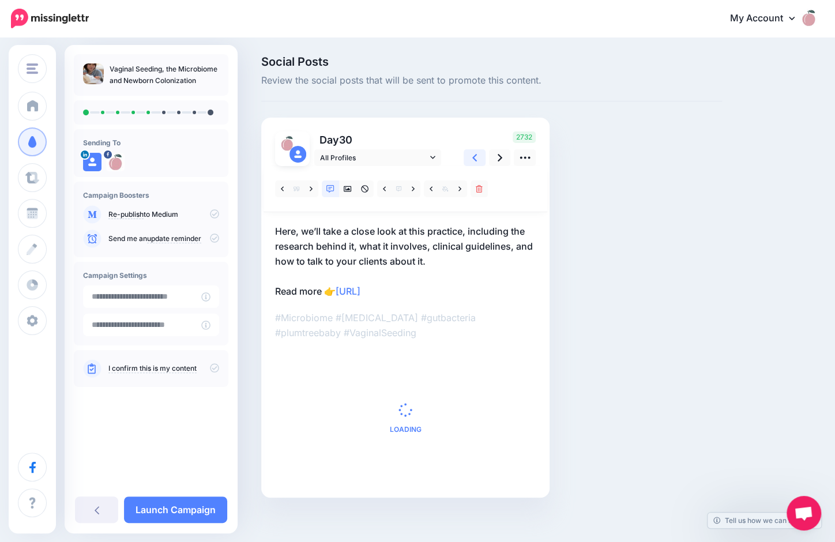
click at [476, 156] on icon at bounding box center [474, 158] width 5 height 12
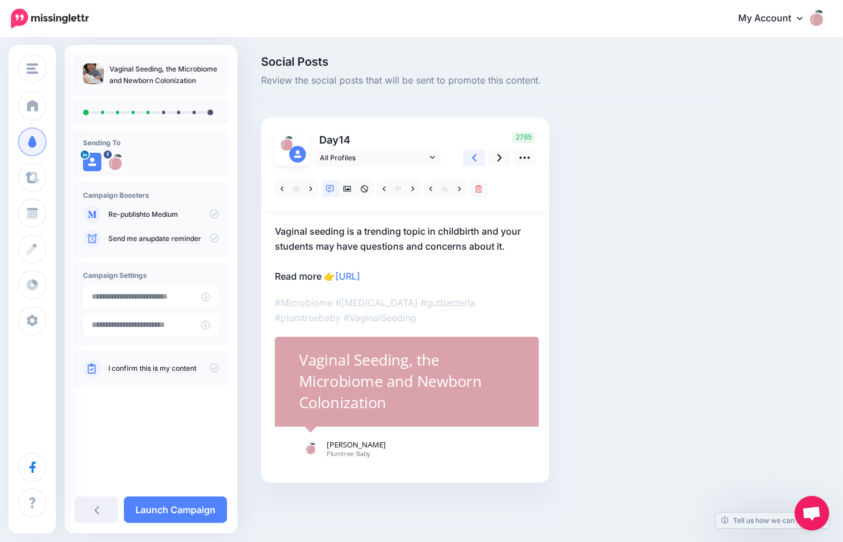
click at [476, 156] on icon at bounding box center [474, 158] width 5 height 12
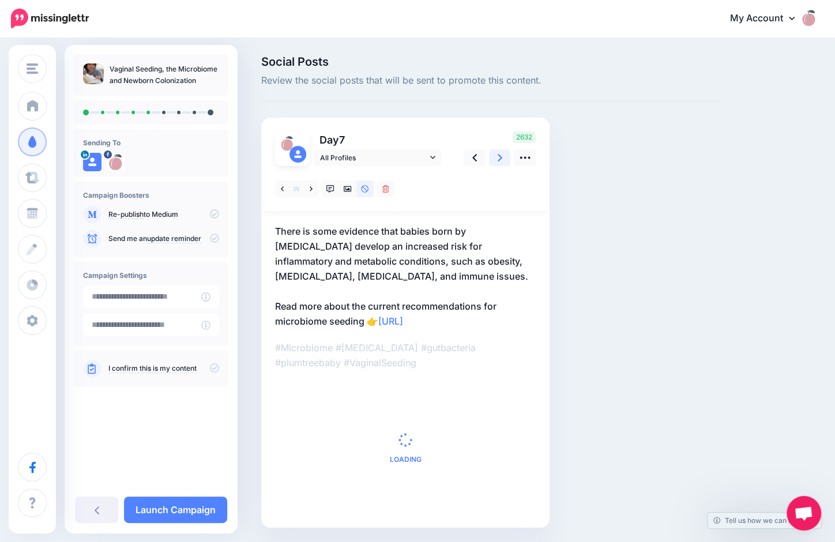
click at [496, 156] on link at bounding box center [500, 157] width 22 height 17
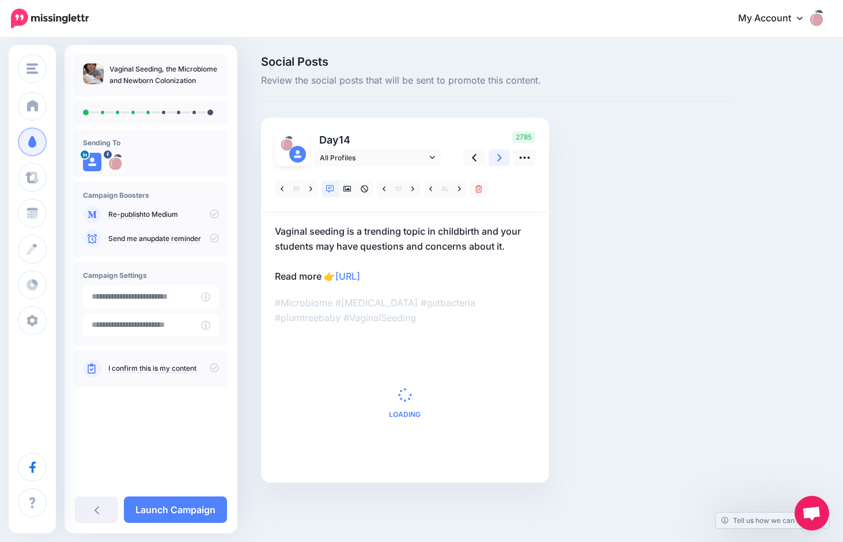
click at [496, 156] on link at bounding box center [500, 157] width 22 height 17
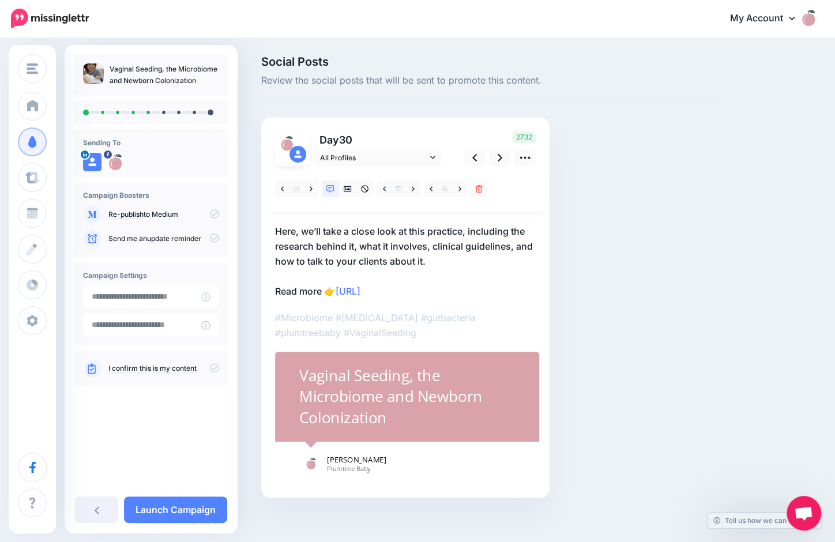
click at [313, 228] on p "Here, we’ll take a close look at this practice, including the research behind i…" at bounding box center [405, 261] width 261 height 75
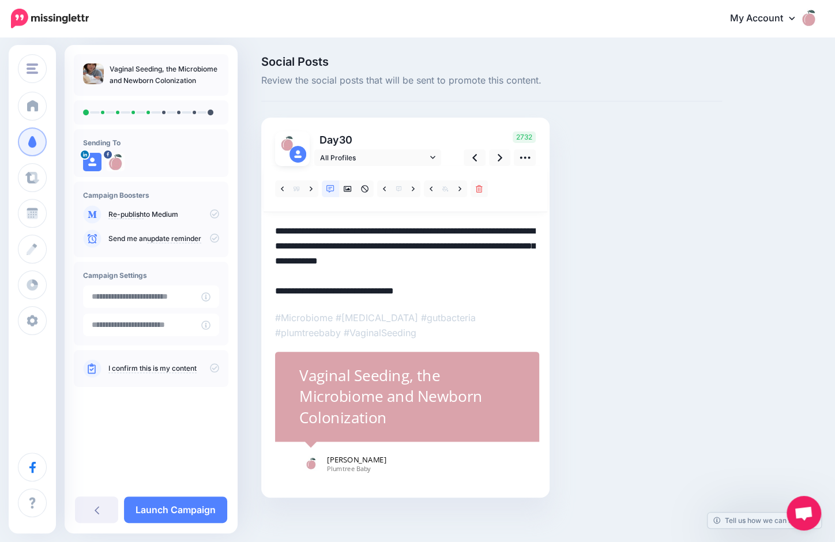
drag, startPoint x: 339, startPoint y: 228, endPoint x: 271, endPoint y: 225, distance: 68.6
click at [271, 225] on div "Day 30 All Profiles" at bounding box center [405, 308] width 288 height 380
click at [329, 230] on textarea "**********" at bounding box center [405, 261] width 261 height 75
click at [373, 229] on textarea "**********" at bounding box center [405, 261] width 261 height 75
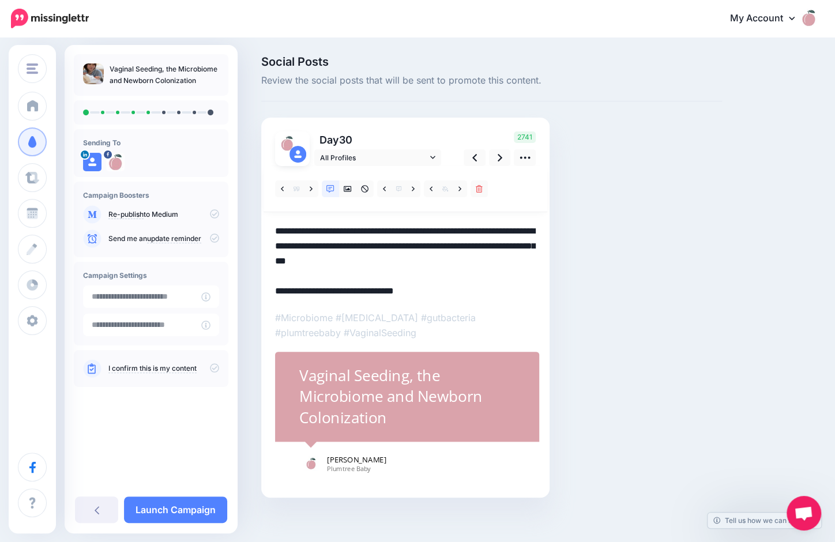
click at [446, 262] on textarea "**********" at bounding box center [405, 261] width 261 height 75
click at [497, 158] on icon at bounding box center [499, 158] width 5 height 12
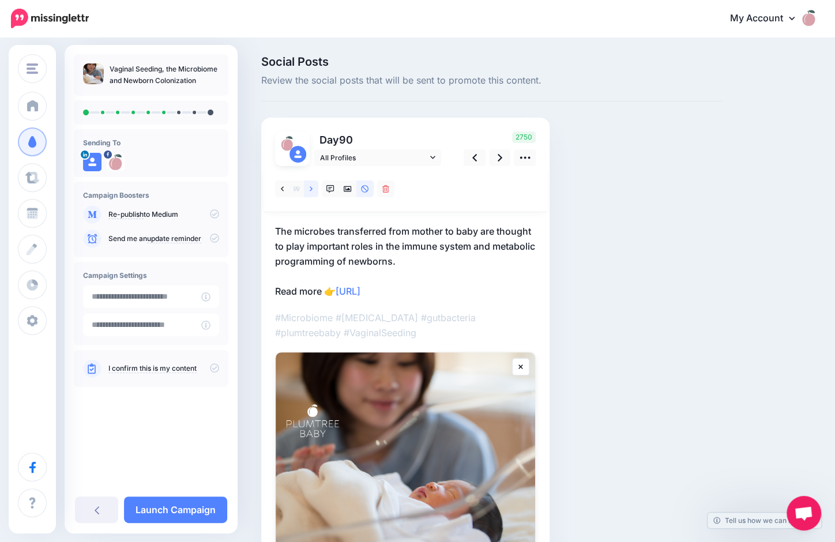
click at [309, 185] on link at bounding box center [311, 188] width 14 height 17
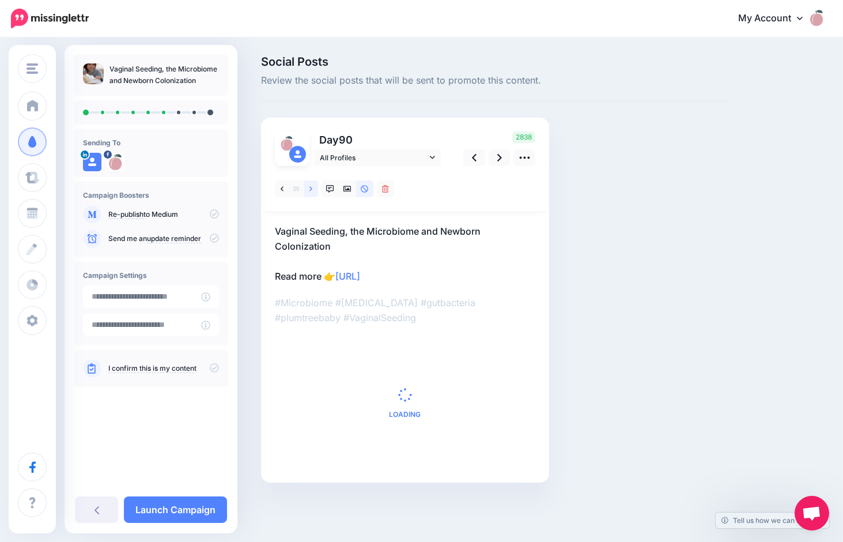
click at [309, 185] on link at bounding box center [311, 188] width 14 height 17
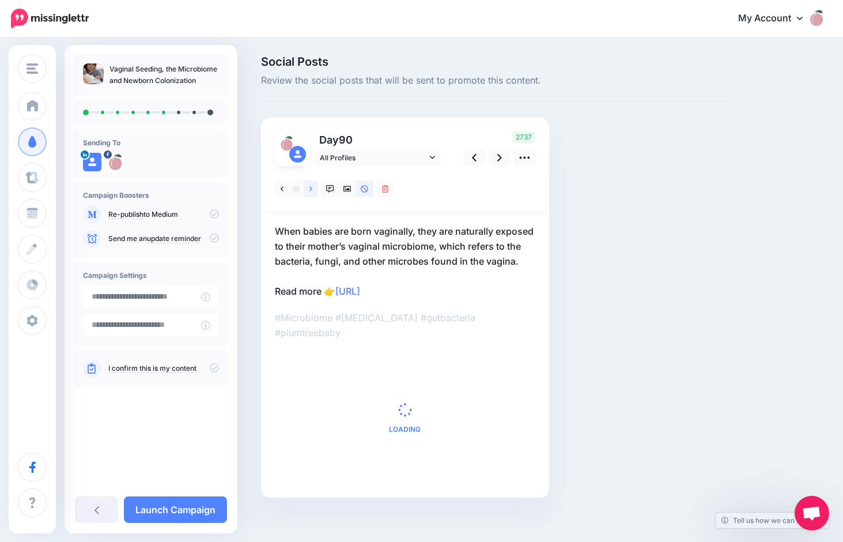
click at [309, 185] on link at bounding box center [311, 188] width 14 height 17
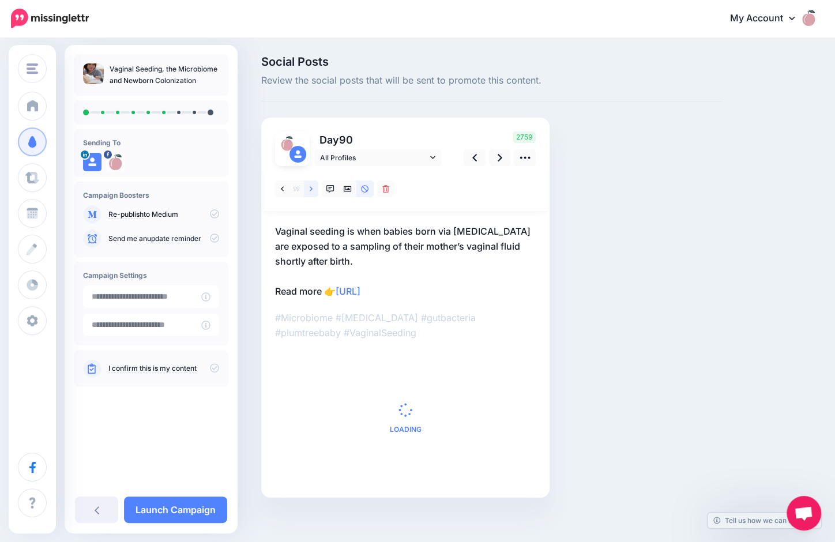
click at [309, 185] on link at bounding box center [311, 188] width 14 height 17
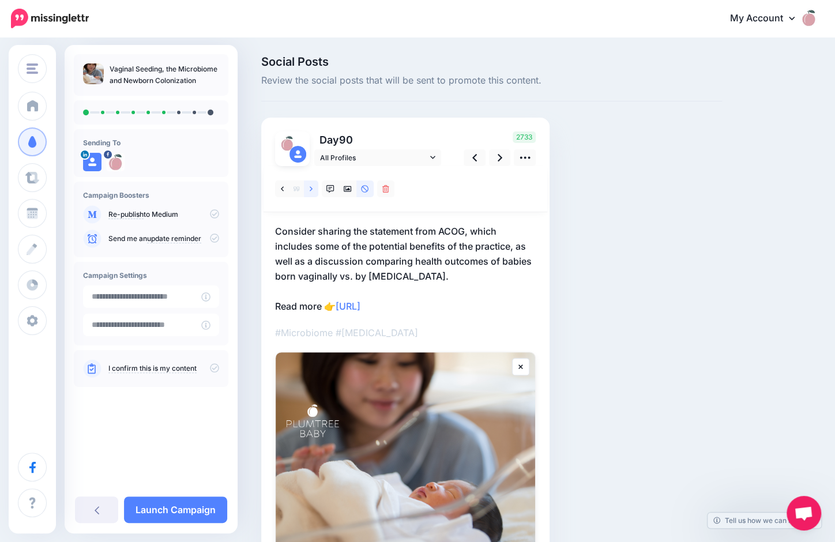
click at [309, 185] on link at bounding box center [311, 188] width 14 height 17
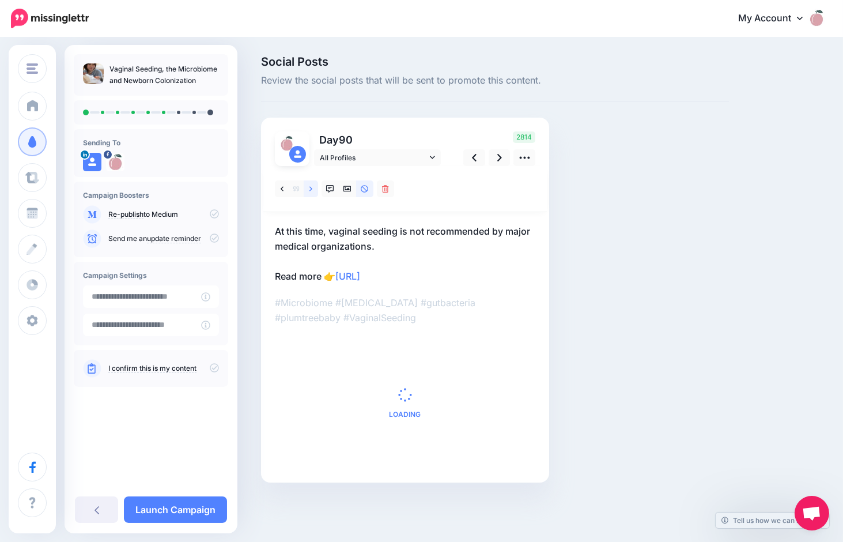
click at [309, 185] on link at bounding box center [311, 188] width 14 height 17
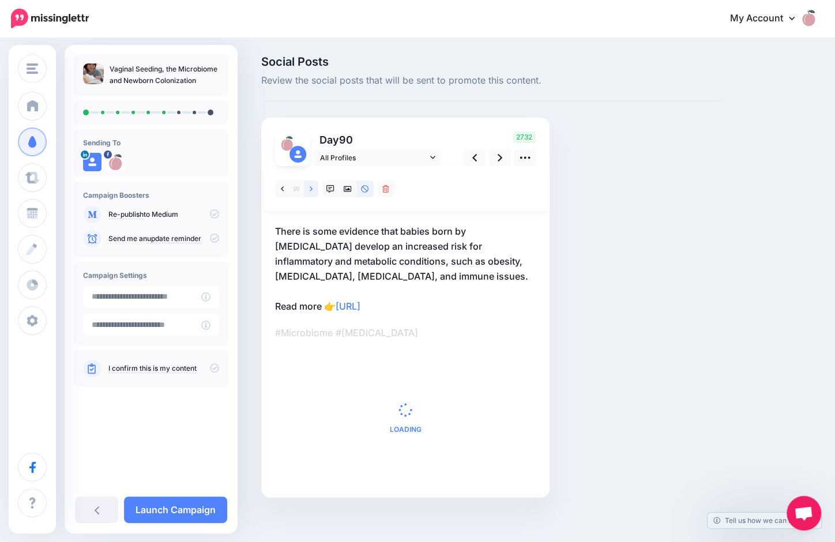
click at [309, 185] on link at bounding box center [311, 188] width 14 height 17
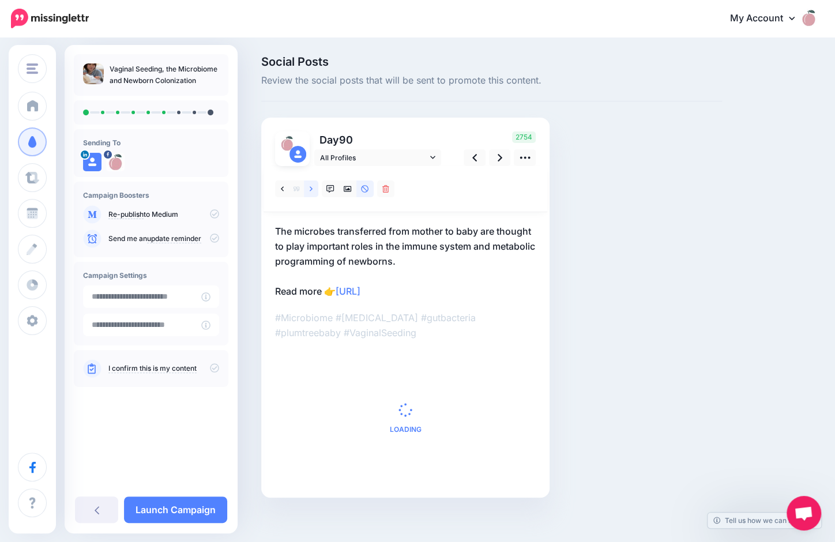
click at [309, 185] on link at bounding box center [311, 188] width 14 height 17
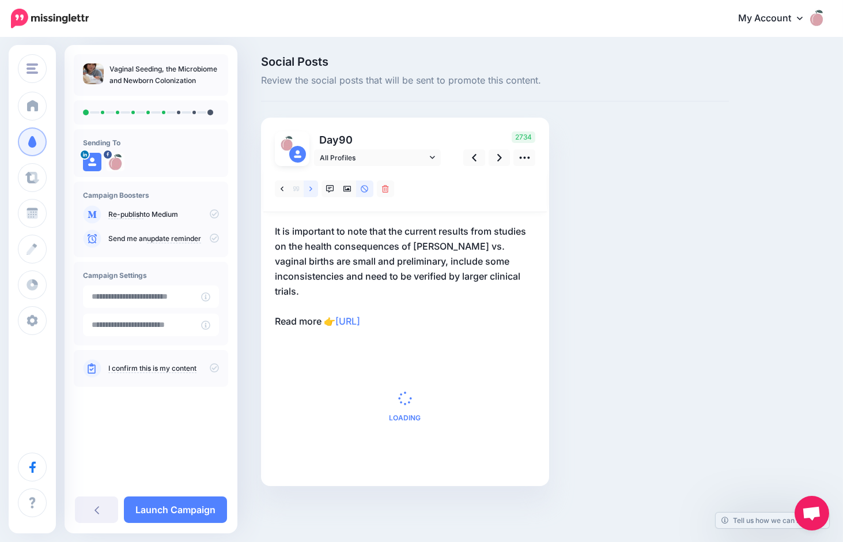
click at [309, 185] on link at bounding box center [311, 188] width 14 height 17
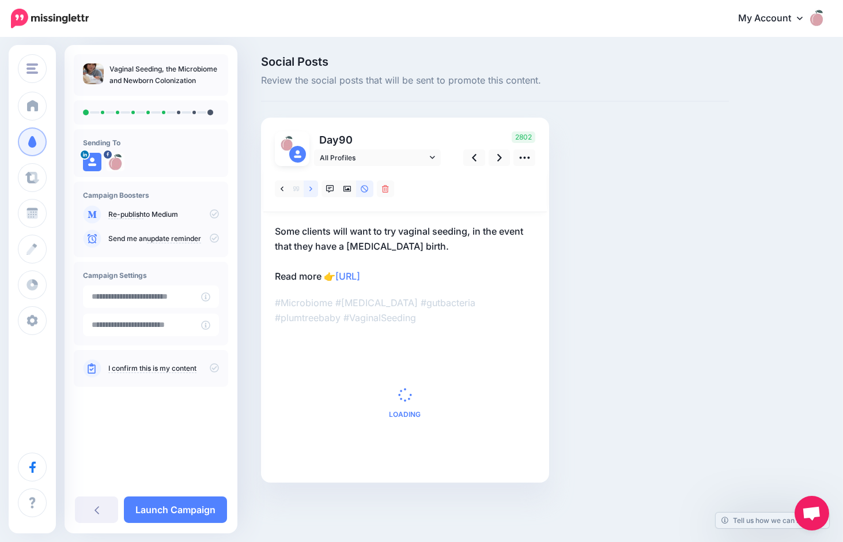
click at [309, 185] on link at bounding box center [311, 188] width 14 height 17
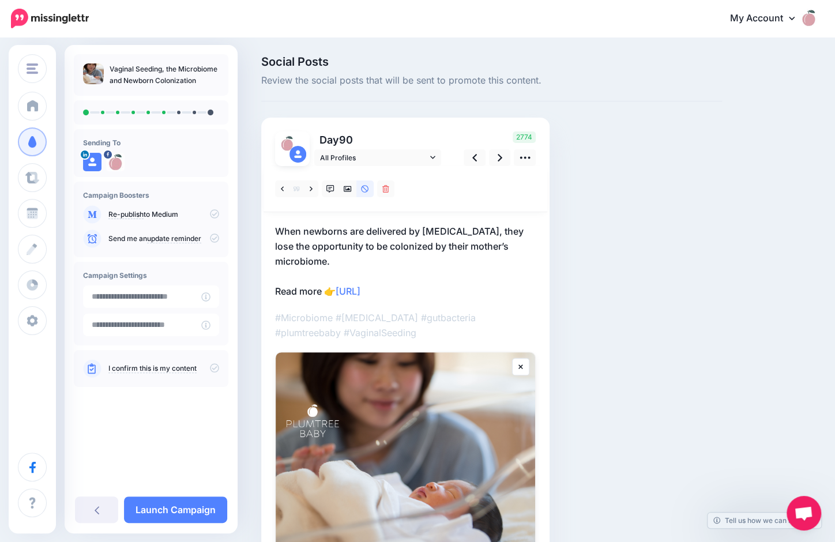
click at [339, 261] on p "When newborns are delivered by Cesarean section, they lose the opportunity to b…" at bounding box center [405, 261] width 261 height 75
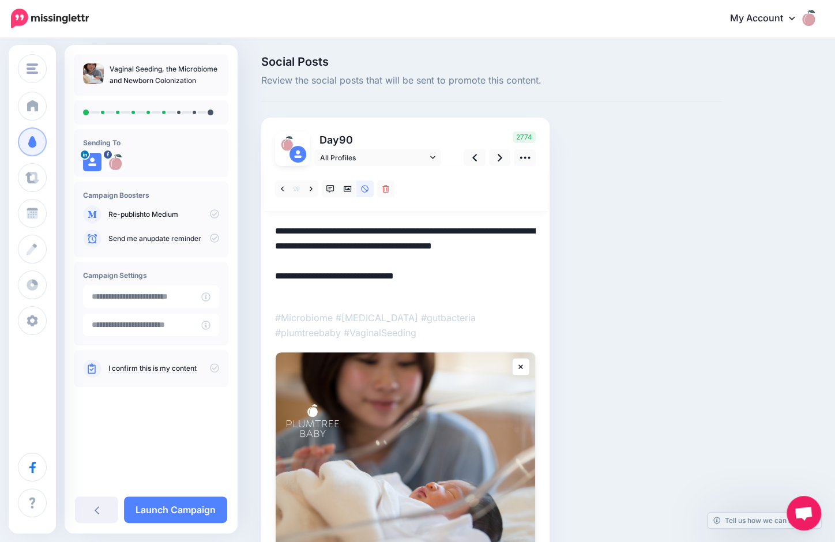
click at [339, 261] on textarea "**********" at bounding box center [405, 261] width 261 height 75
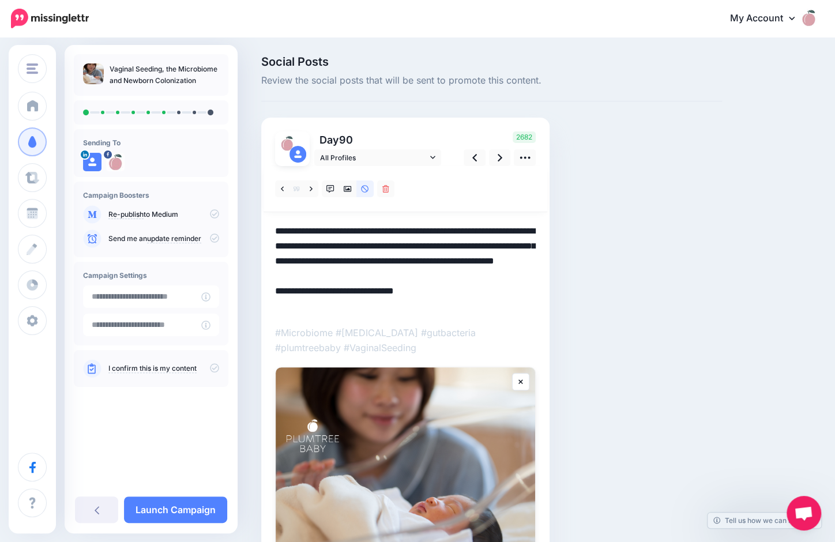
drag, startPoint x: 320, startPoint y: 305, endPoint x: 239, endPoint y: 299, distance: 82.0
click at [239, 299] on div "Social Posts Review the social posts that will be sent to promote this content.…" at bounding box center [417, 364] width 835 height 651
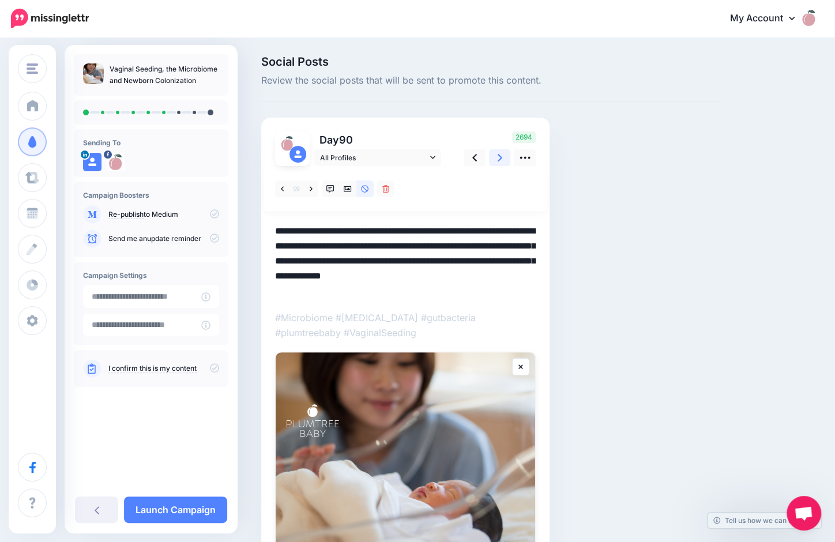
click at [501, 157] on icon at bounding box center [499, 157] width 5 height 7
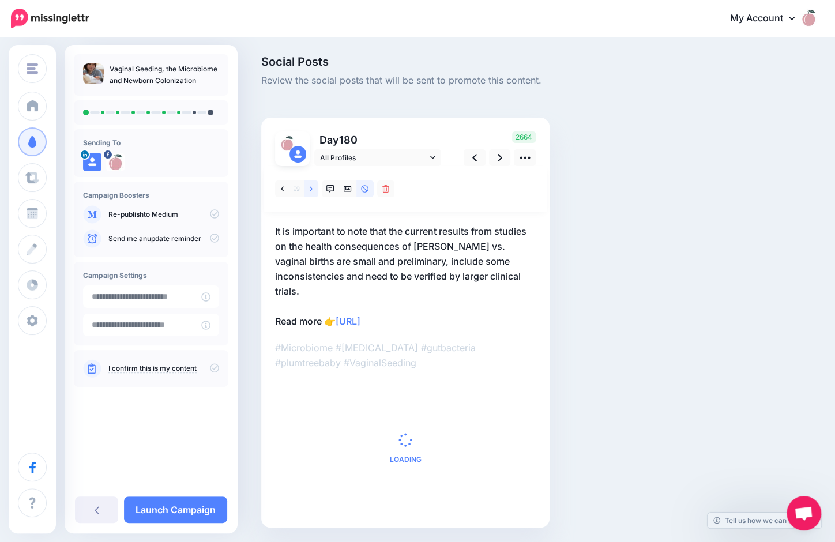
click at [310, 187] on icon at bounding box center [311, 188] width 3 height 5
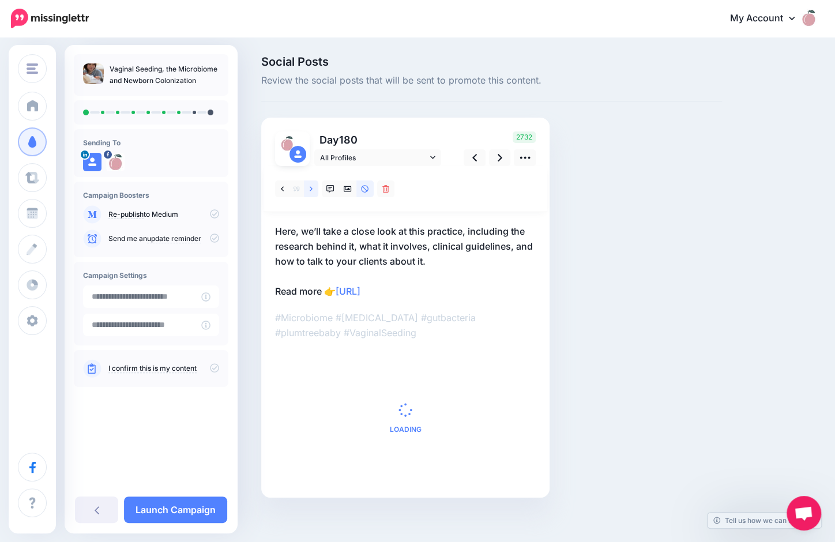
click at [310, 187] on icon at bounding box center [311, 188] width 3 height 5
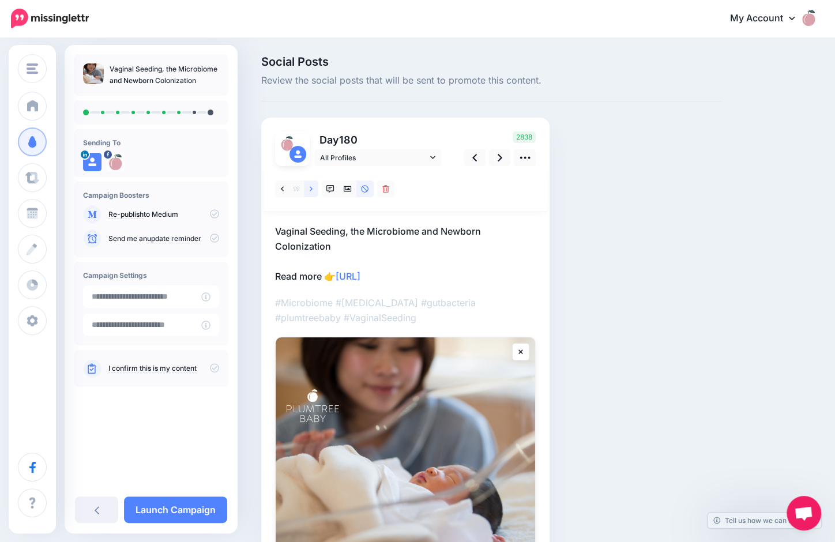
click at [310, 187] on icon at bounding box center [311, 188] width 3 height 5
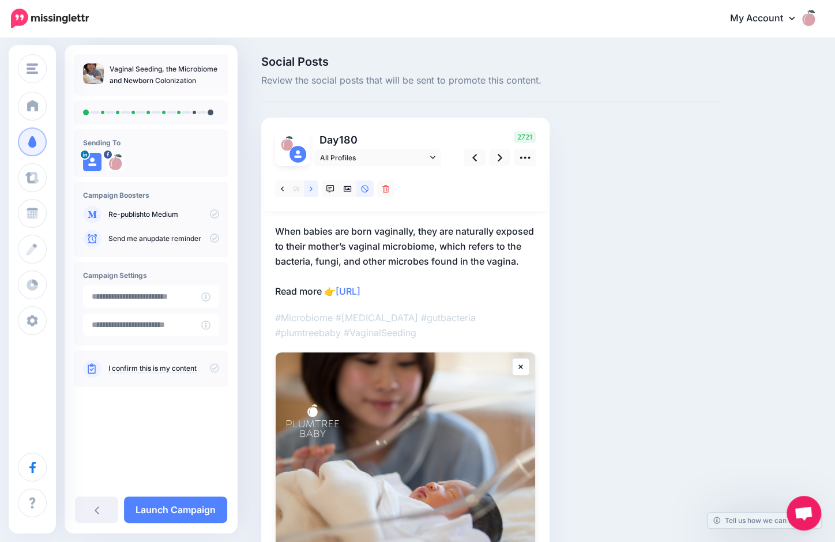
click at [310, 187] on icon at bounding box center [311, 188] width 3 height 5
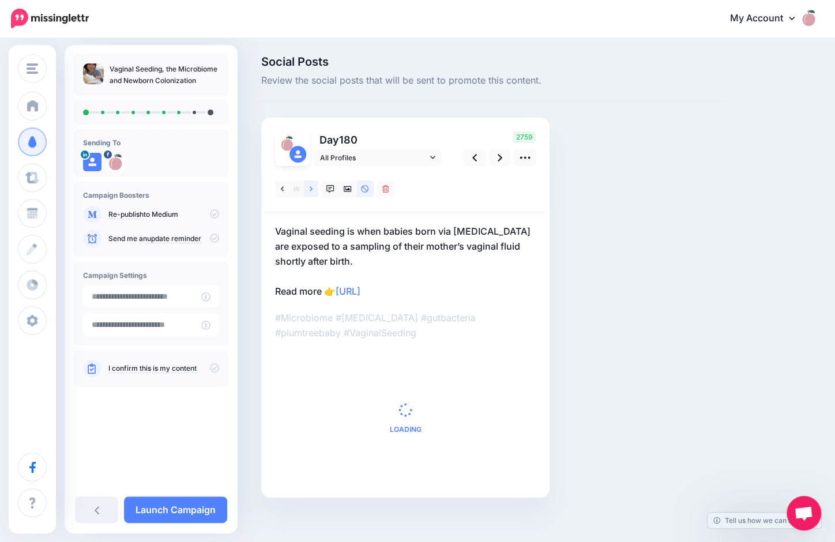
click at [310, 187] on icon at bounding box center [311, 188] width 3 height 5
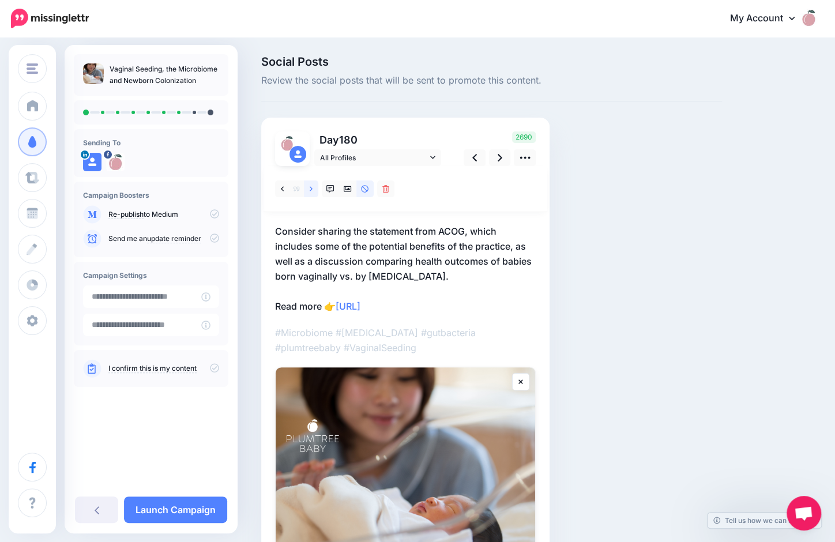
click at [310, 187] on icon at bounding box center [311, 188] width 3 height 5
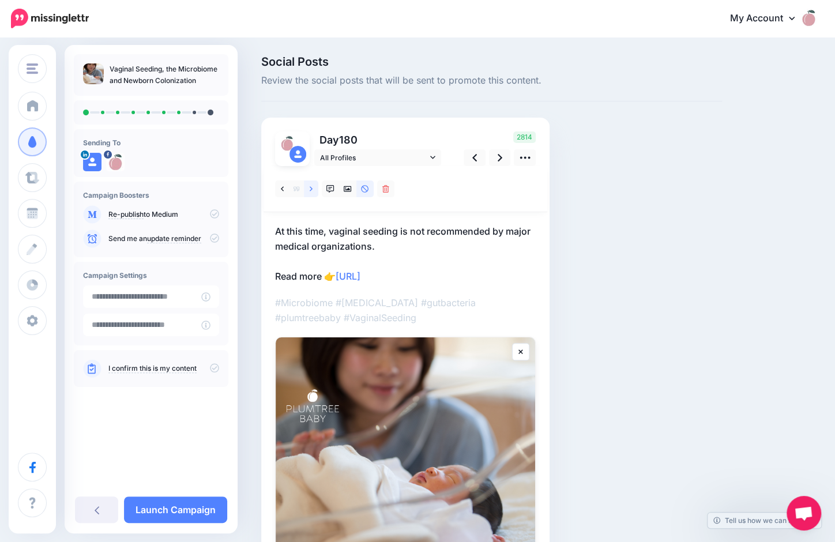
click at [310, 187] on icon at bounding box center [311, 188] width 3 height 5
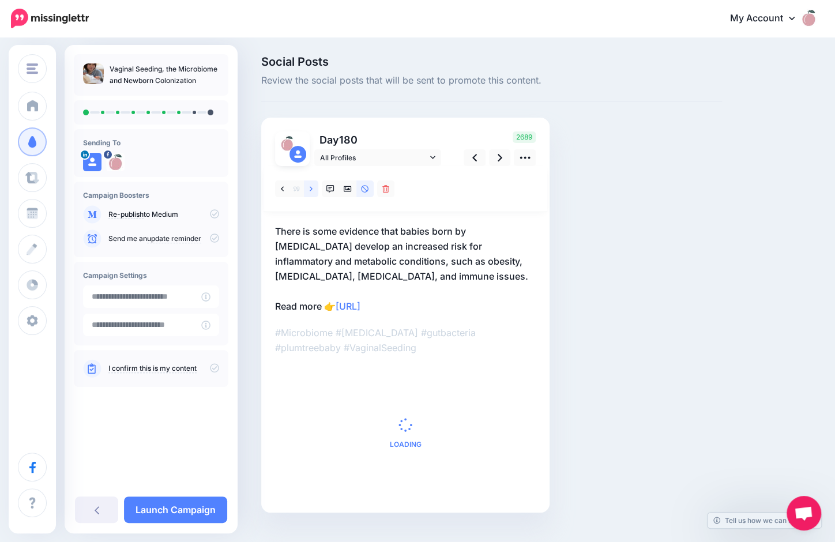
click at [310, 187] on icon at bounding box center [311, 189] width 3 height 8
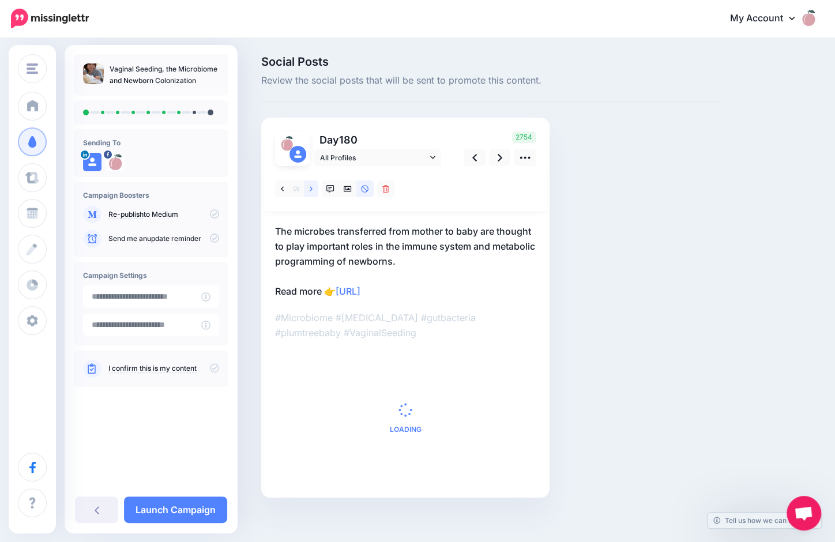
click at [310, 187] on icon at bounding box center [311, 189] width 3 height 8
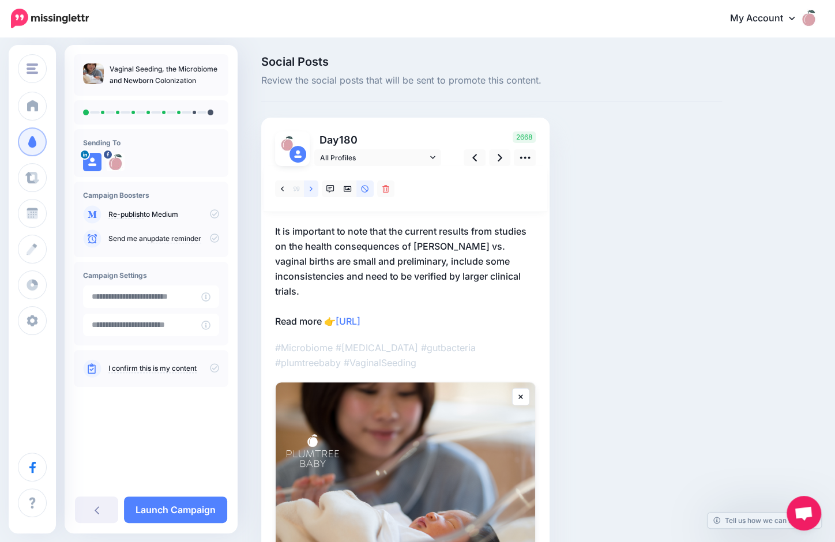
click at [310, 187] on icon at bounding box center [311, 189] width 3 height 8
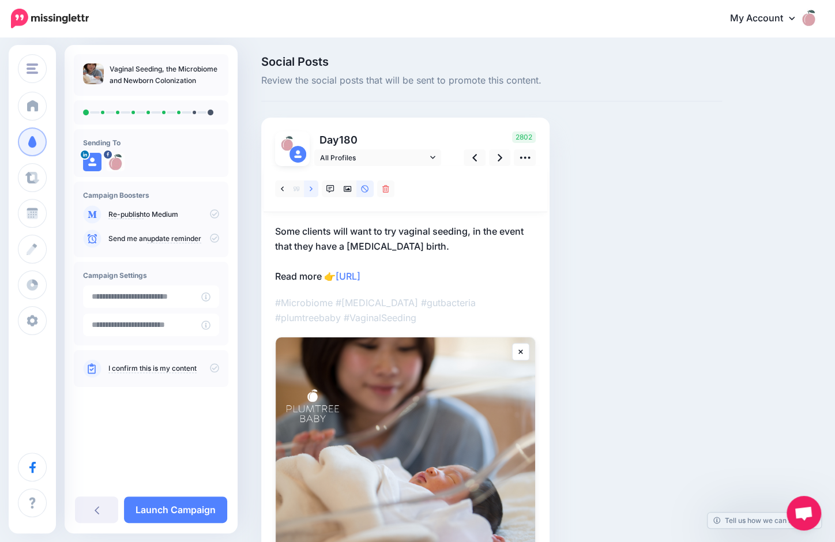
click at [310, 187] on icon at bounding box center [311, 189] width 3 height 8
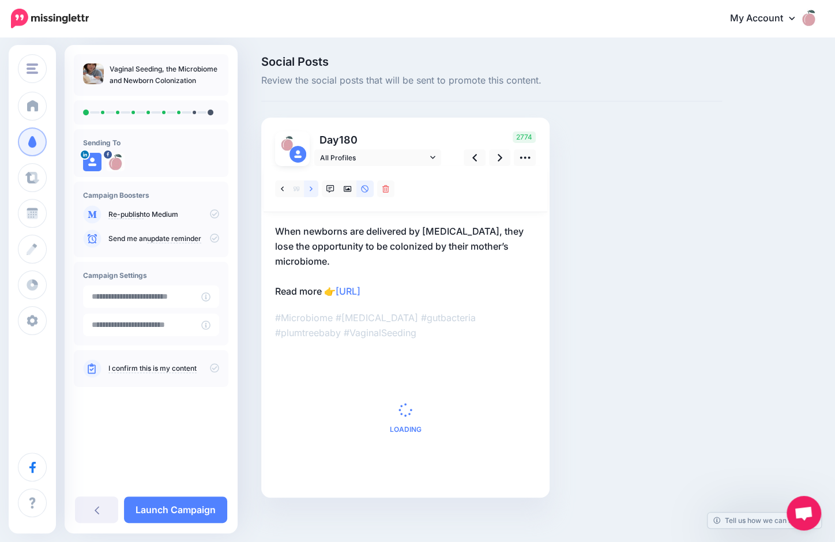
click at [310, 187] on icon at bounding box center [311, 189] width 3 height 8
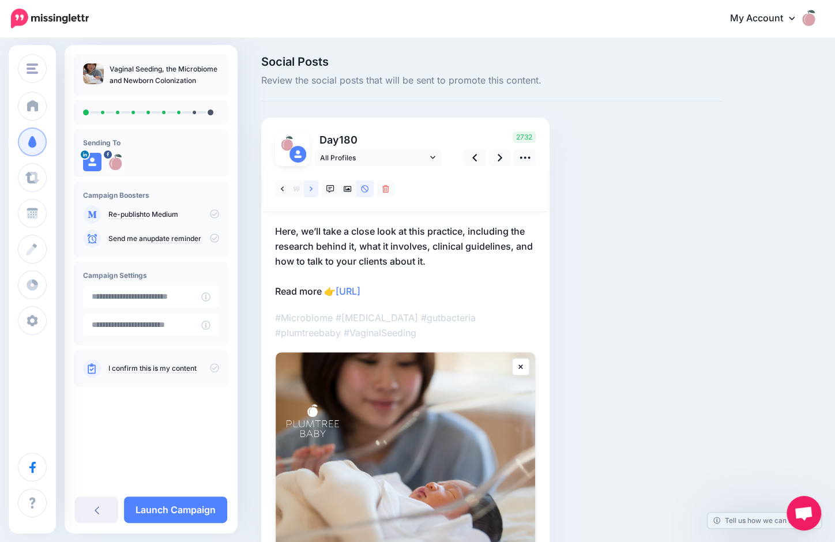
click at [310, 187] on icon at bounding box center [311, 189] width 3 height 8
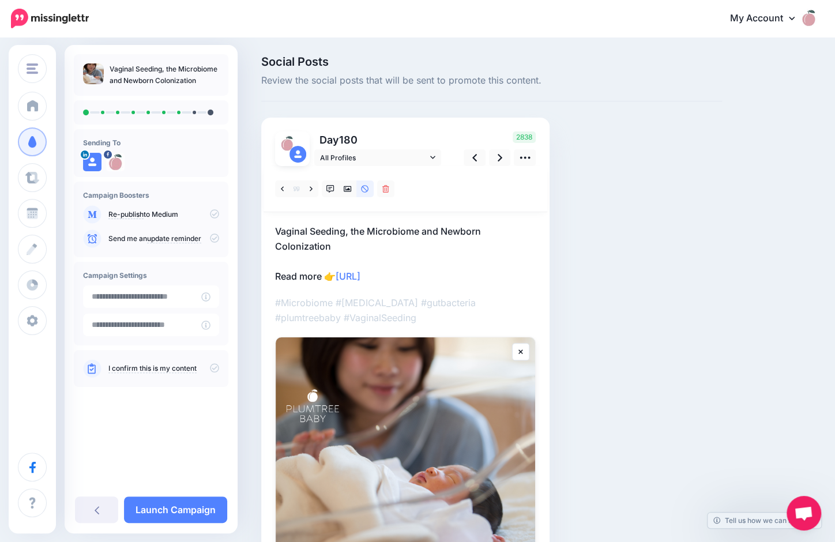
click at [430, 199] on div at bounding box center [405, 189] width 284 height 46
click at [532, 158] on link at bounding box center [525, 157] width 22 height 17
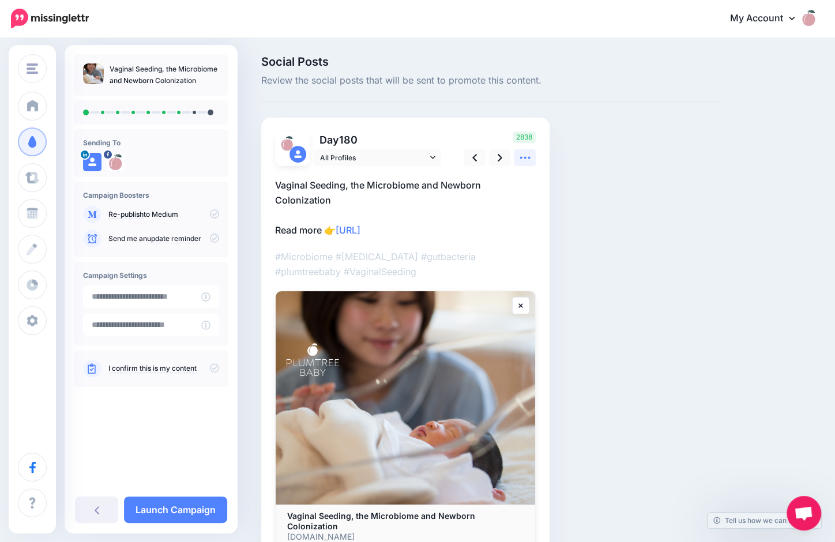
click at [530, 157] on icon at bounding box center [525, 158] width 12 height 12
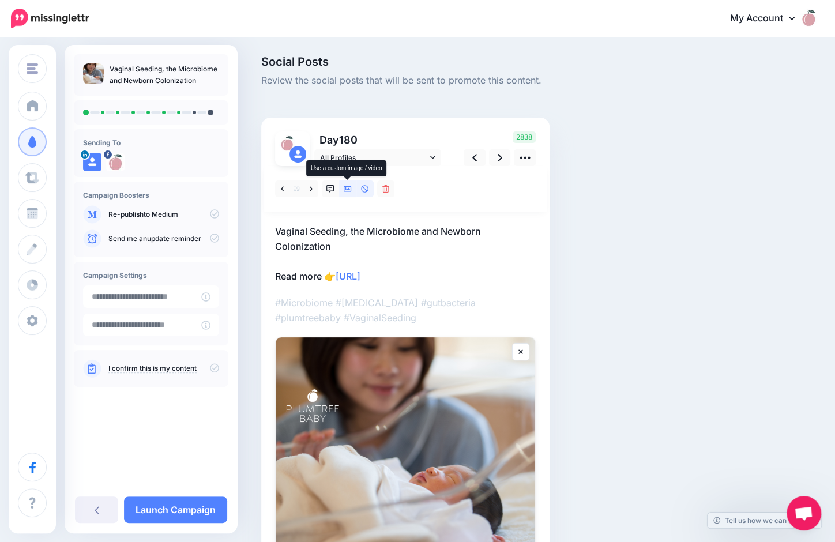
click at [345, 188] on icon at bounding box center [348, 189] width 8 height 8
click at [412, 188] on icon at bounding box center [413, 189] width 3 height 8
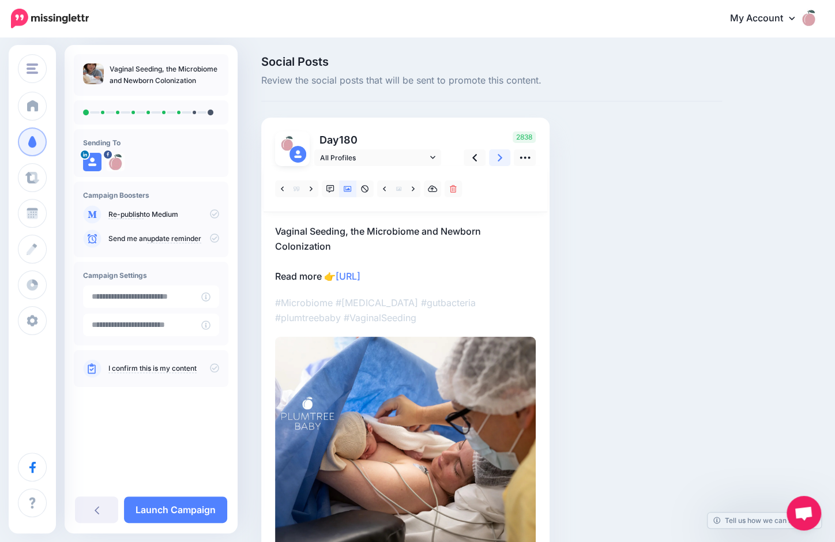
click at [499, 157] on icon at bounding box center [499, 158] width 5 height 12
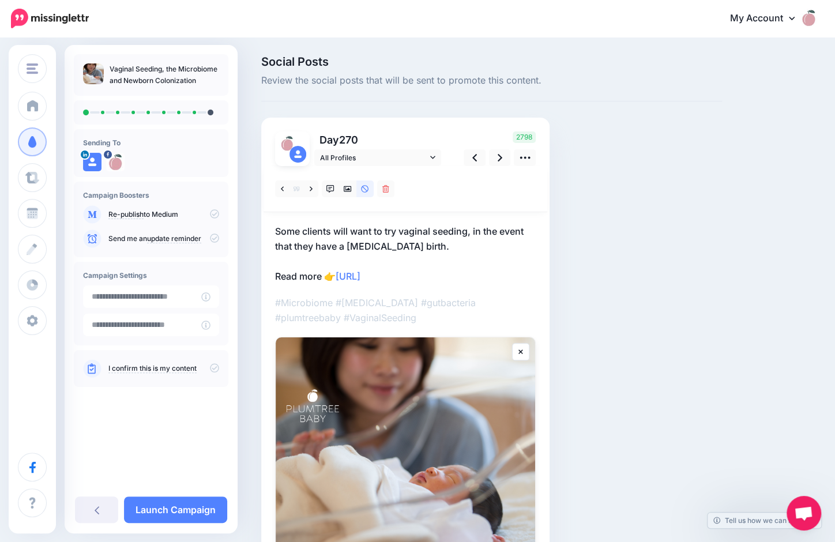
click at [431, 240] on p "Some clients will want to try vaginal seeding, in the event that they have a Ce…" at bounding box center [405, 254] width 261 height 60
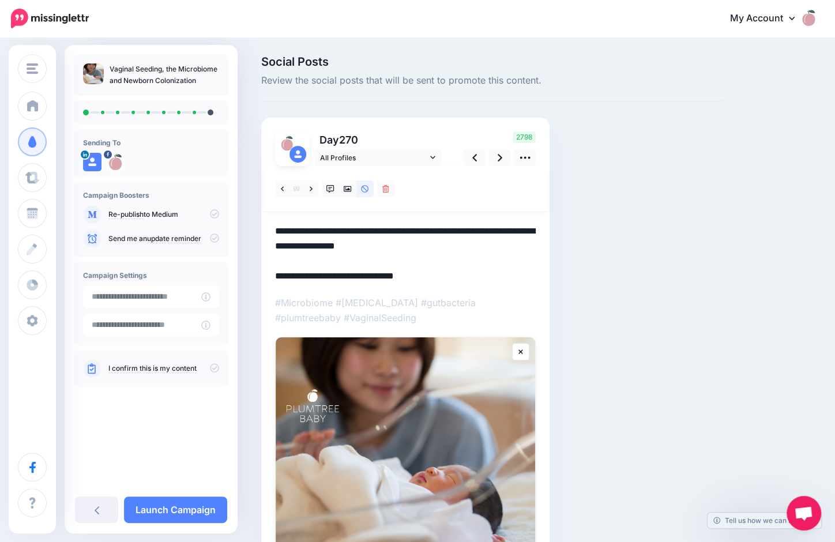
click at [430, 243] on textarea "**********" at bounding box center [405, 254] width 261 height 60
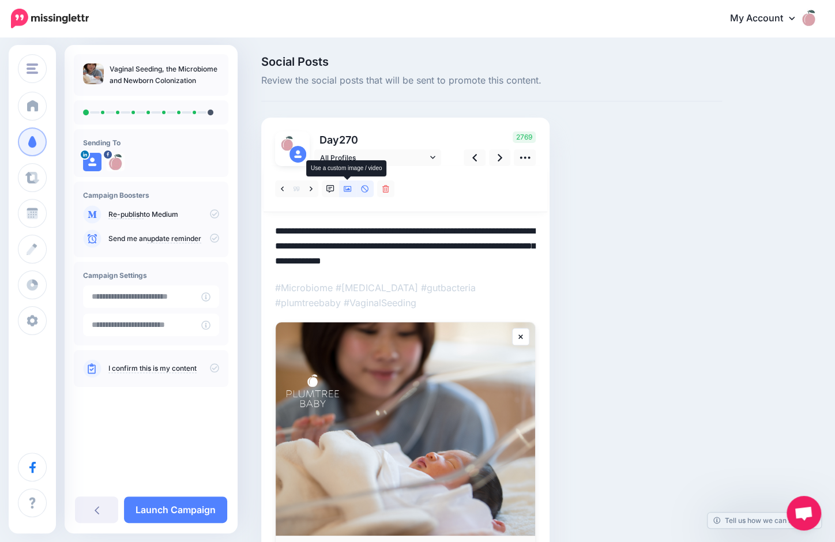
type textarea "**********"
click at [350, 188] on icon at bounding box center [348, 189] width 8 height 8
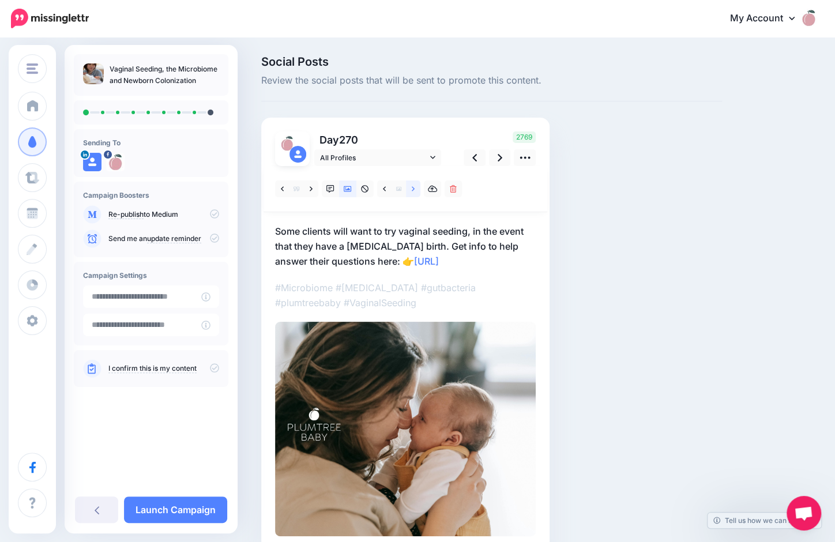
click at [413, 187] on icon at bounding box center [413, 189] width 3 height 8
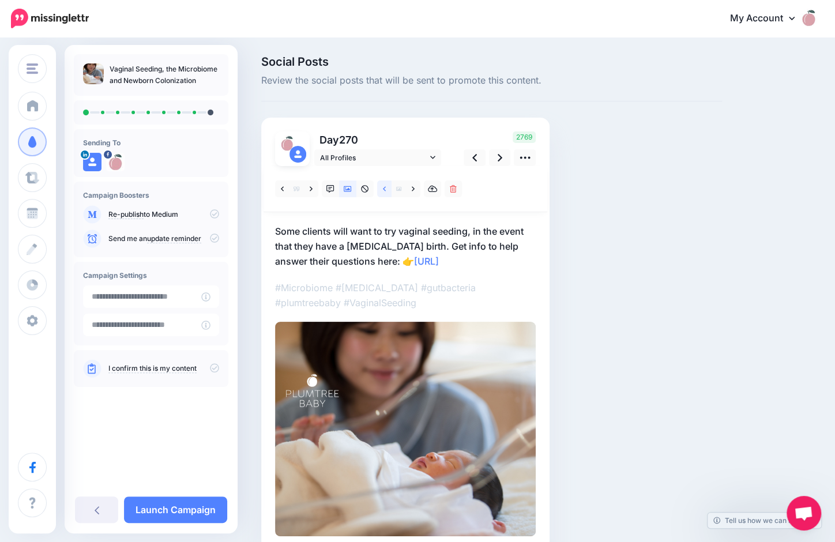
click at [383, 188] on icon at bounding box center [384, 188] width 3 height 5
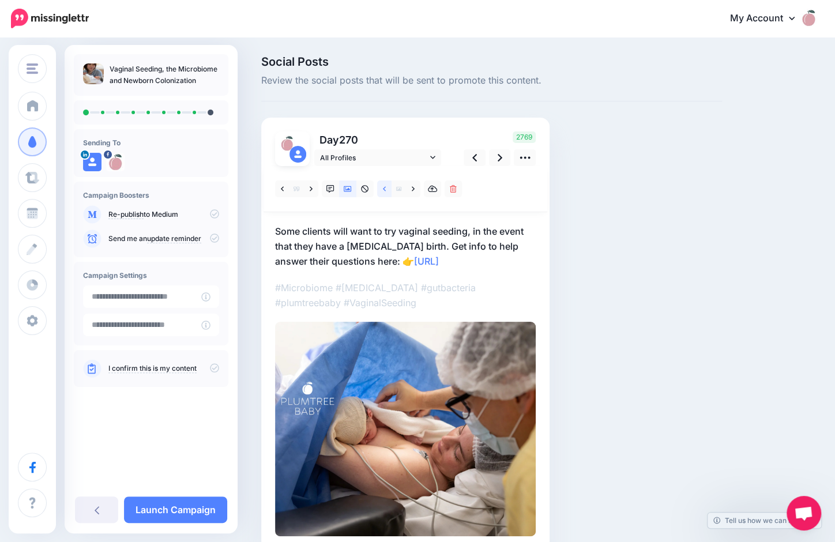
click at [388, 191] on link at bounding box center [384, 188] width 14 height 17
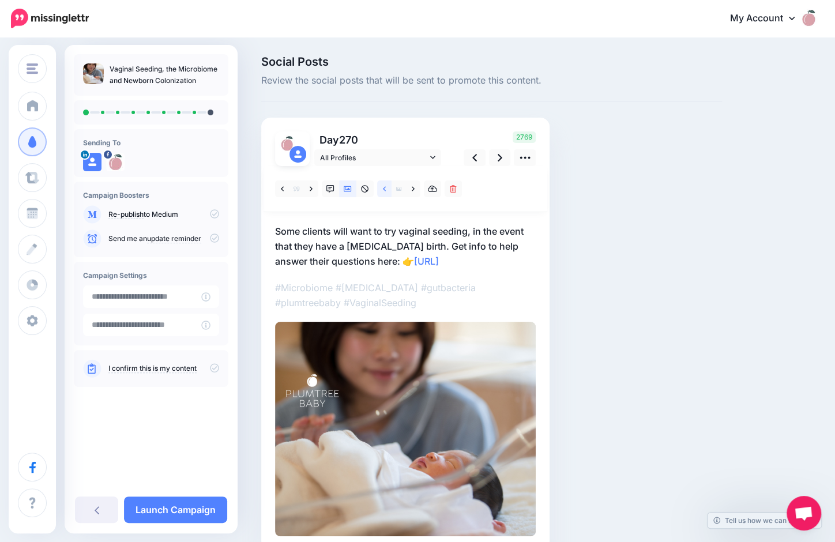
click at [380, 188] on link at bounding box center [384, 188] width 14 height 17
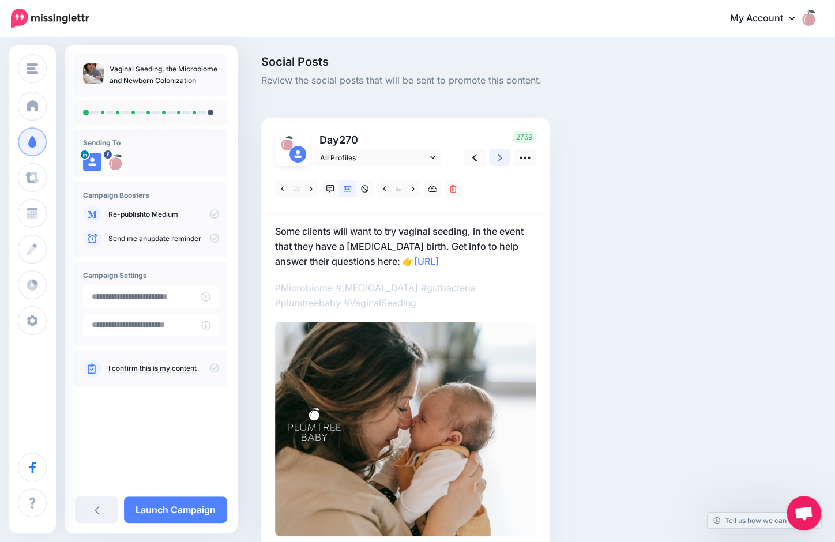
click at [501, 157] on icon at bounding box center [499, 158] width 5 height 12
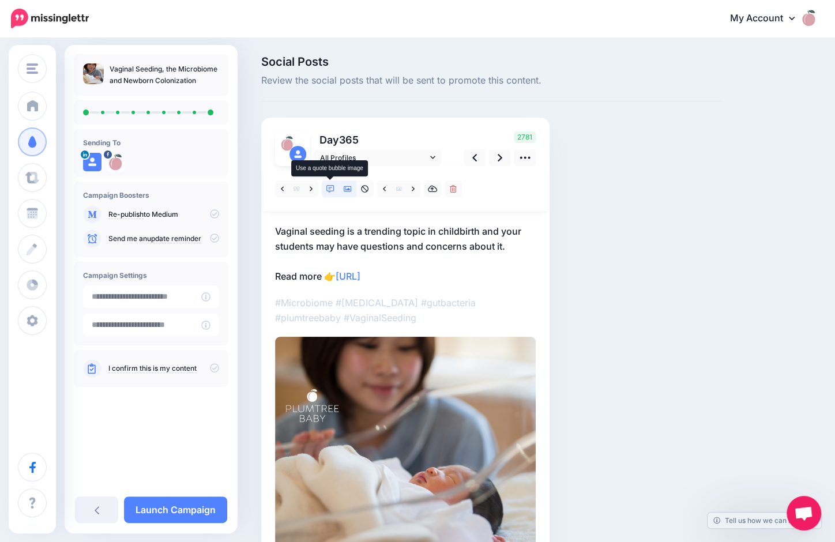
click at [330, 188] on icon at bounding box center [330, 189] width 8 height 8
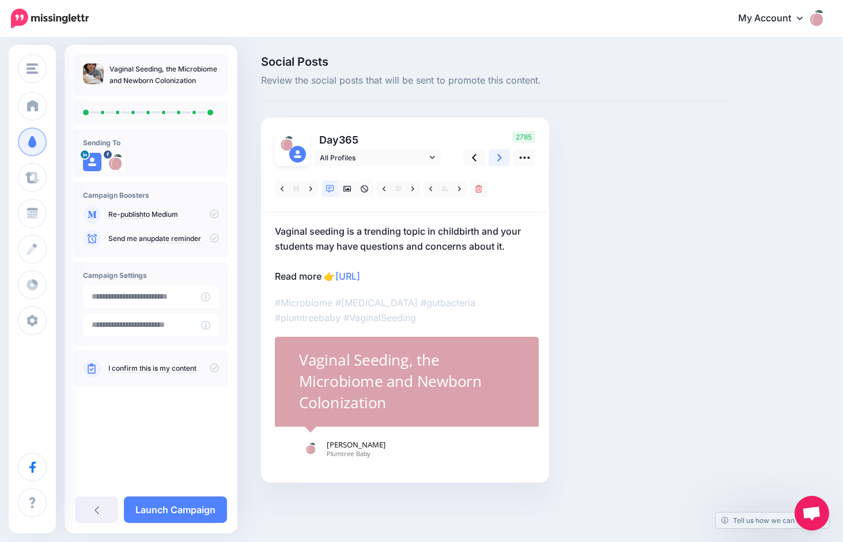
click at [500, 153] on icon at bounding box center [499, 158] width 5 height 12
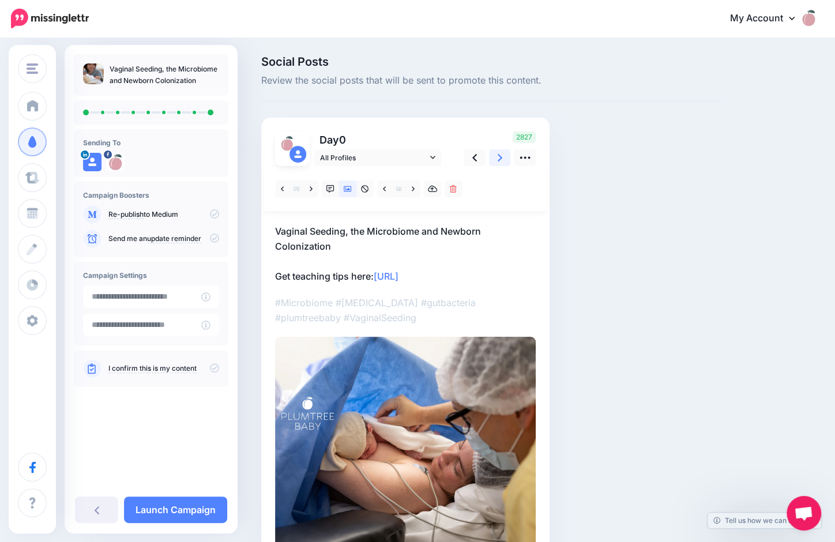
click at [500, 153] on icon at bounding box center [499, 158] width 5 height 12
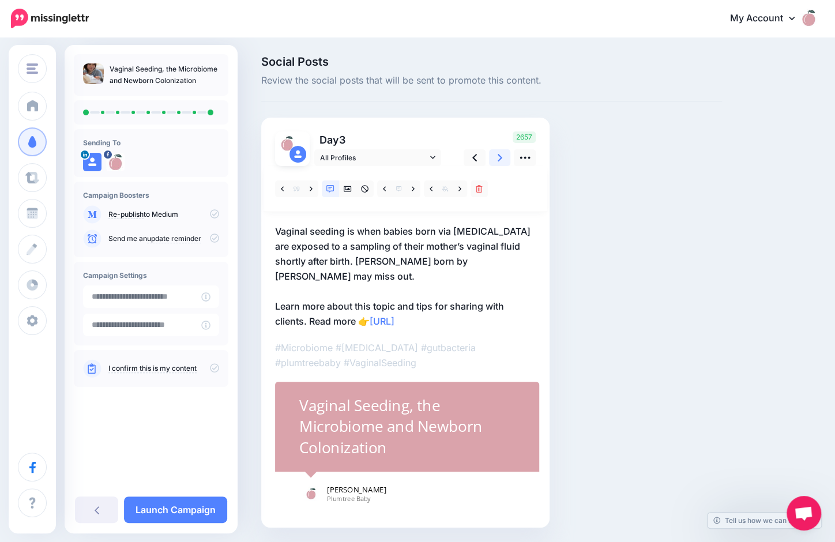
click at [500, 153] on icon at bounding box center [499, 158] width 5 height 12
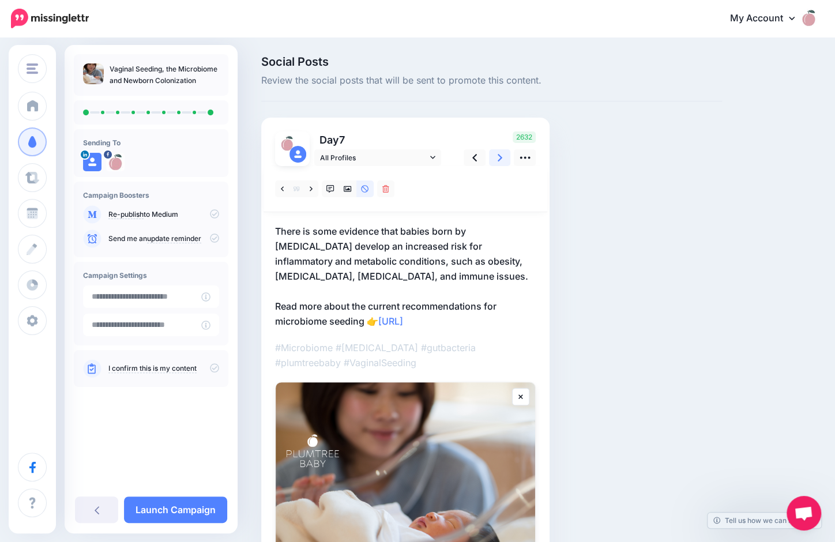
click at [500, 153] on icon at bounding box center [499, 158] width 5 height 12
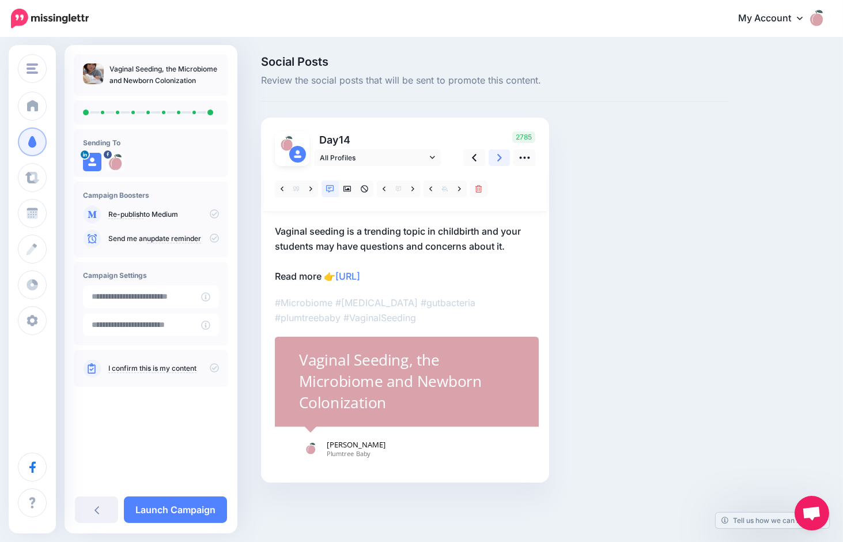
click at [500, 153] on icon at bounding box center [499, 158] width 5 height 12
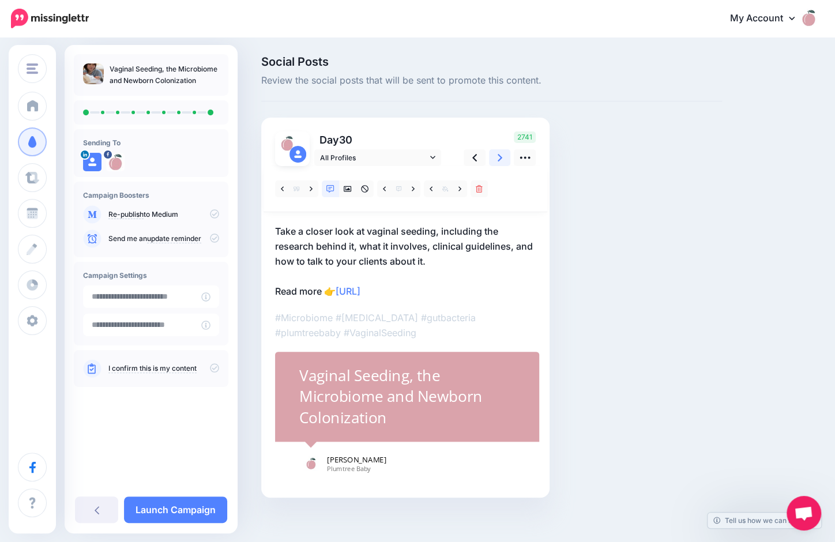
click at [500, 153] on icon at bounding box center [499, 158] width 5 height 12
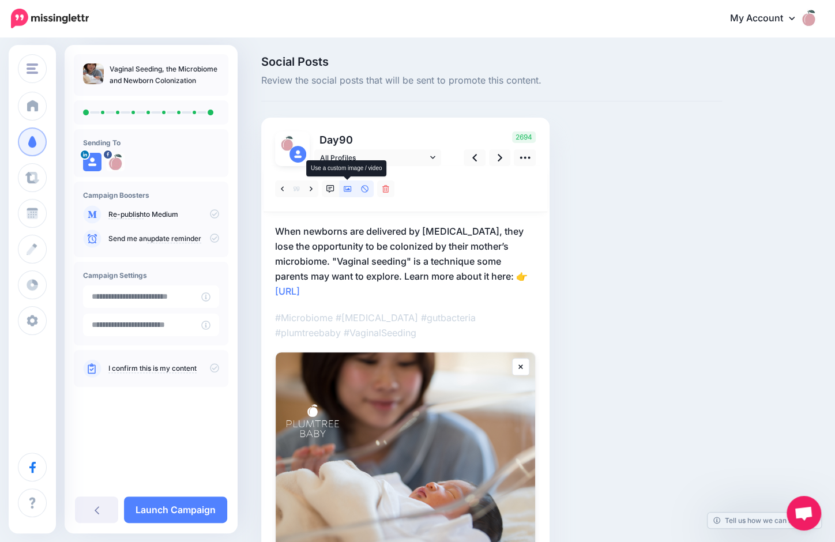
click at [346, 190] on icon at bounding box center [348, 189] width 8 height 6
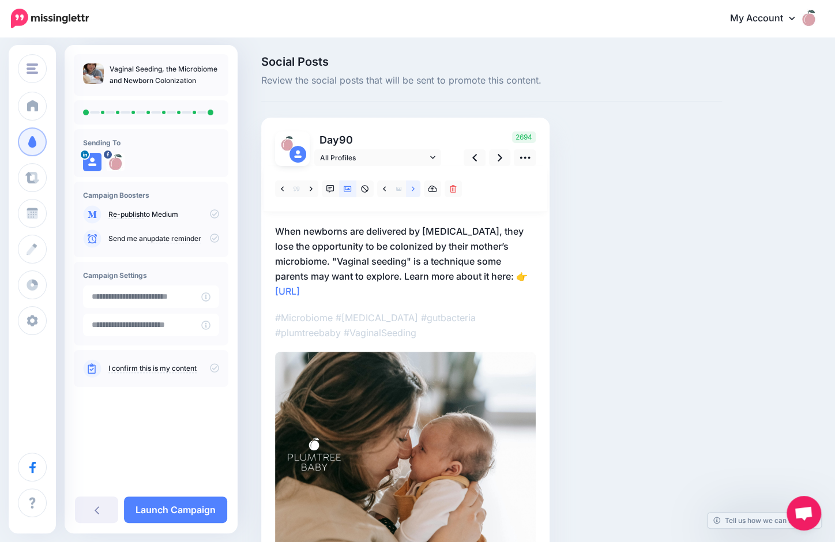
click at [413, 189] on icon at bounding box center [413, 188] width 3 height 5
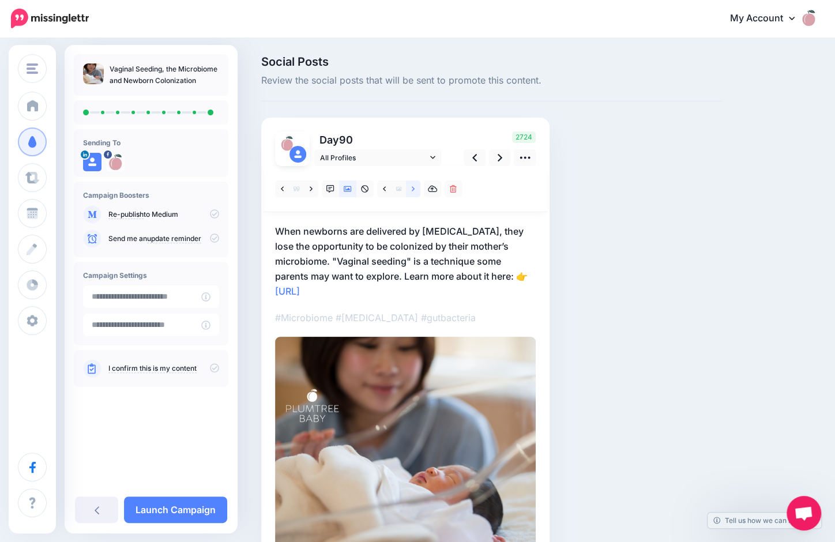
click at [413, 189] on icon at bounding box center [413, 188] width 3 height 5
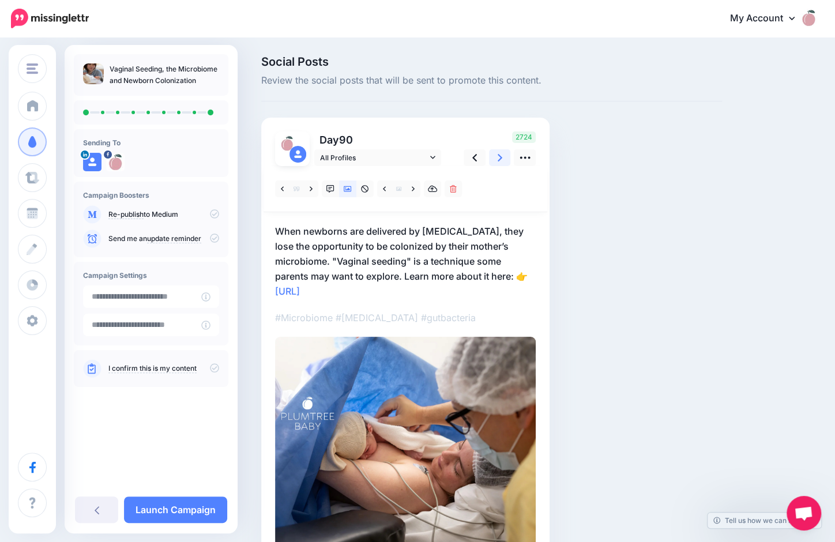
click at [500, 154] on icon at bounding box center [499, 158] width 5 height 12
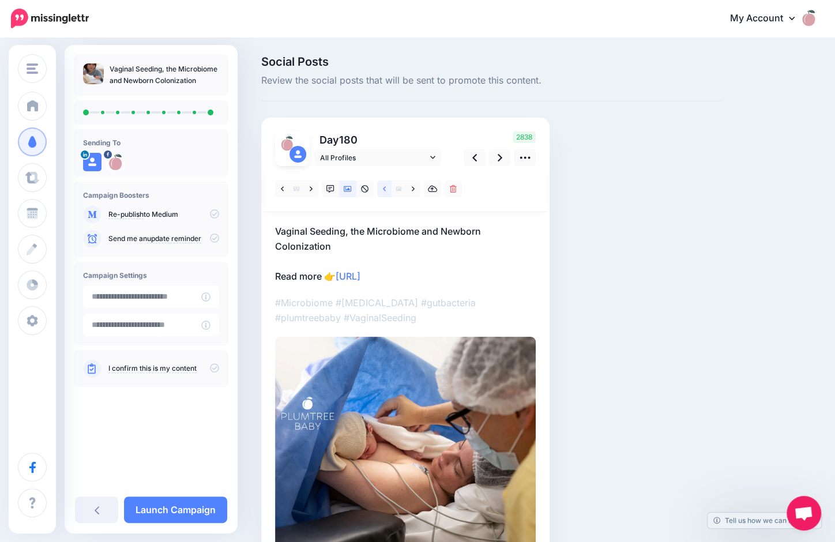
click at [383, 190] on icon at bounding box center [384, 189] width 3 height 8
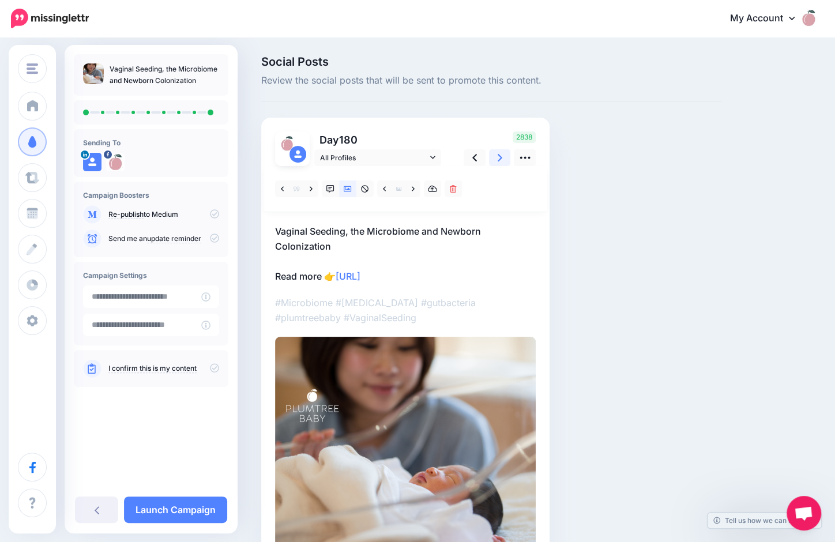
click at [496, 157] on link at bounding box center [500, 157] width 22 height 17
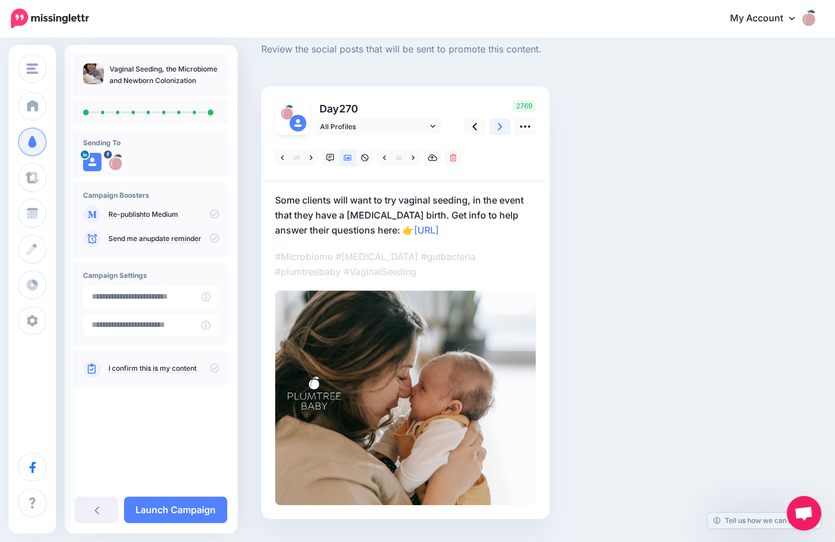
scroll to position [59, 0]
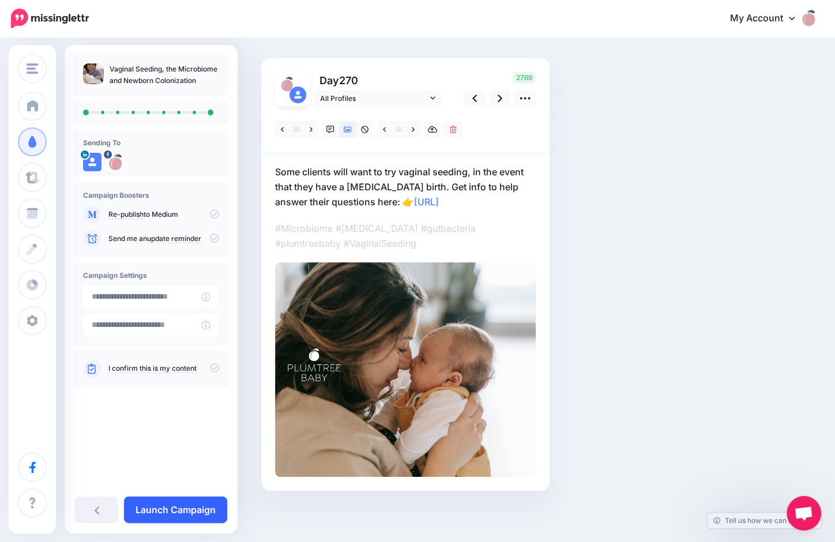
click at [175, 512] on link "Launch Campaign" at bounding box center [175, 509] width 103 height 27
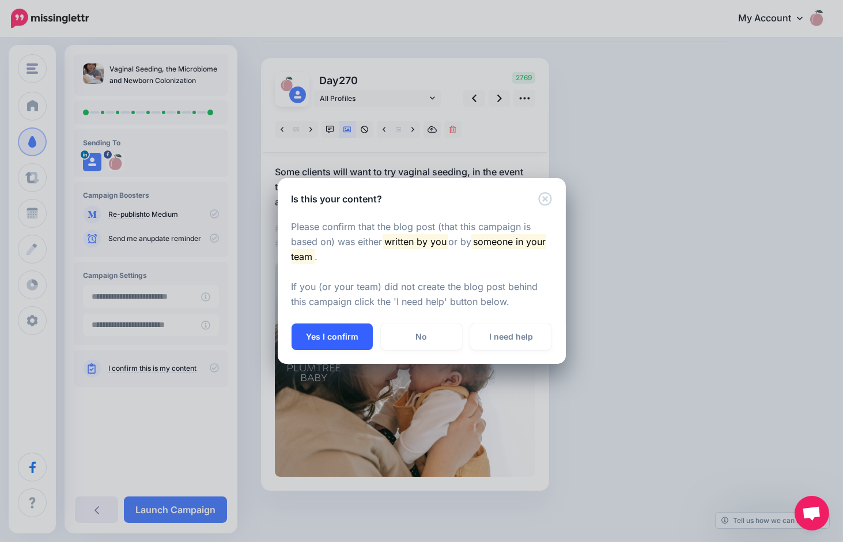
click at [350, 332] on button "Yes I confirm" at bounding box center [332, 336] width 81 height 27
